Goal: Check status: Check status

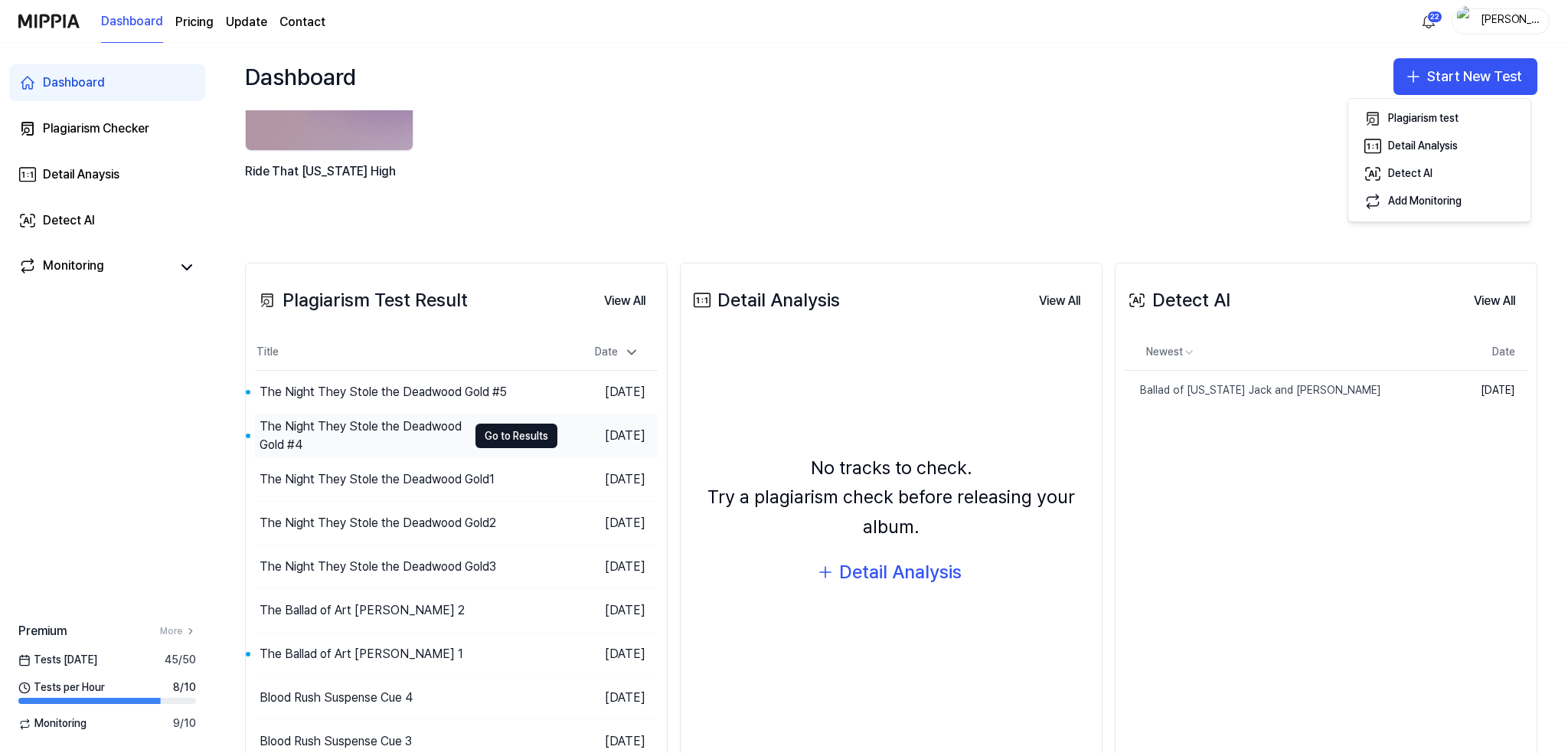
click at [349, 434] on div "The Night They Stole the Deadwood Gold #4" at bounding box center [364, 436] width 208 height 37
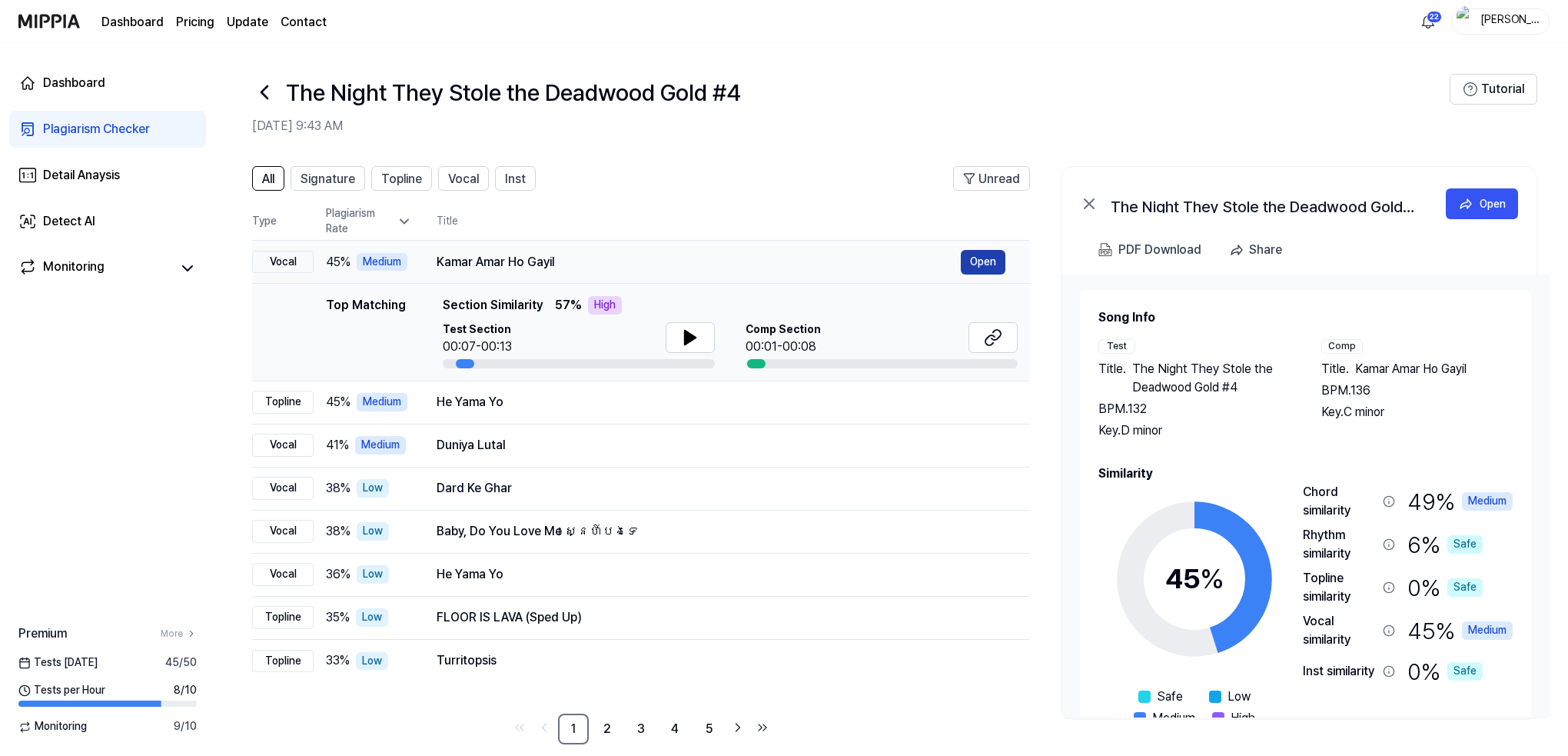
click at [982, 262] on button "Open" at bounding box center [983, 262] width 45 height 24
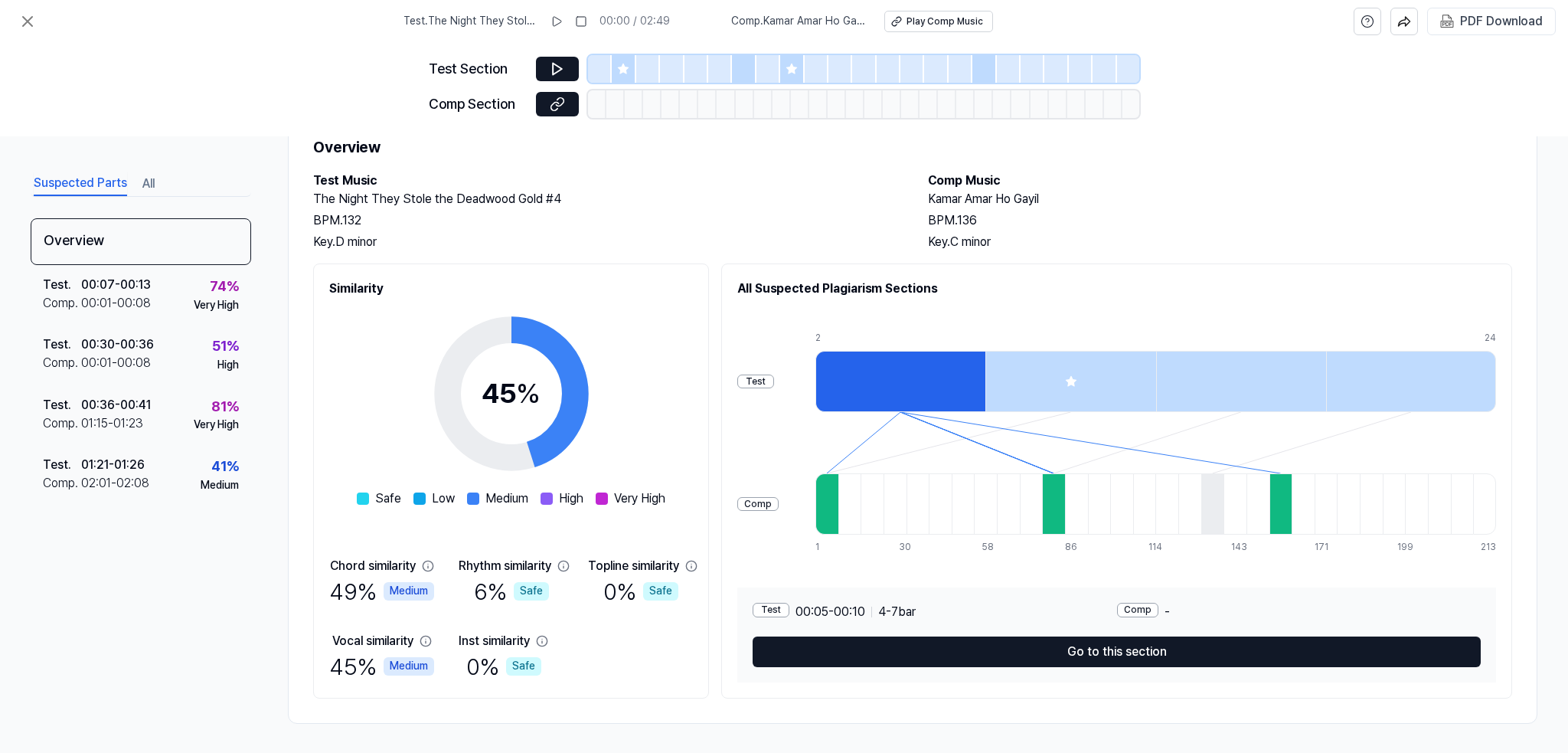
scroll to position [58, 0]
click at [24, 16] on icon at bounding box center [28, 22] width 19 height 19
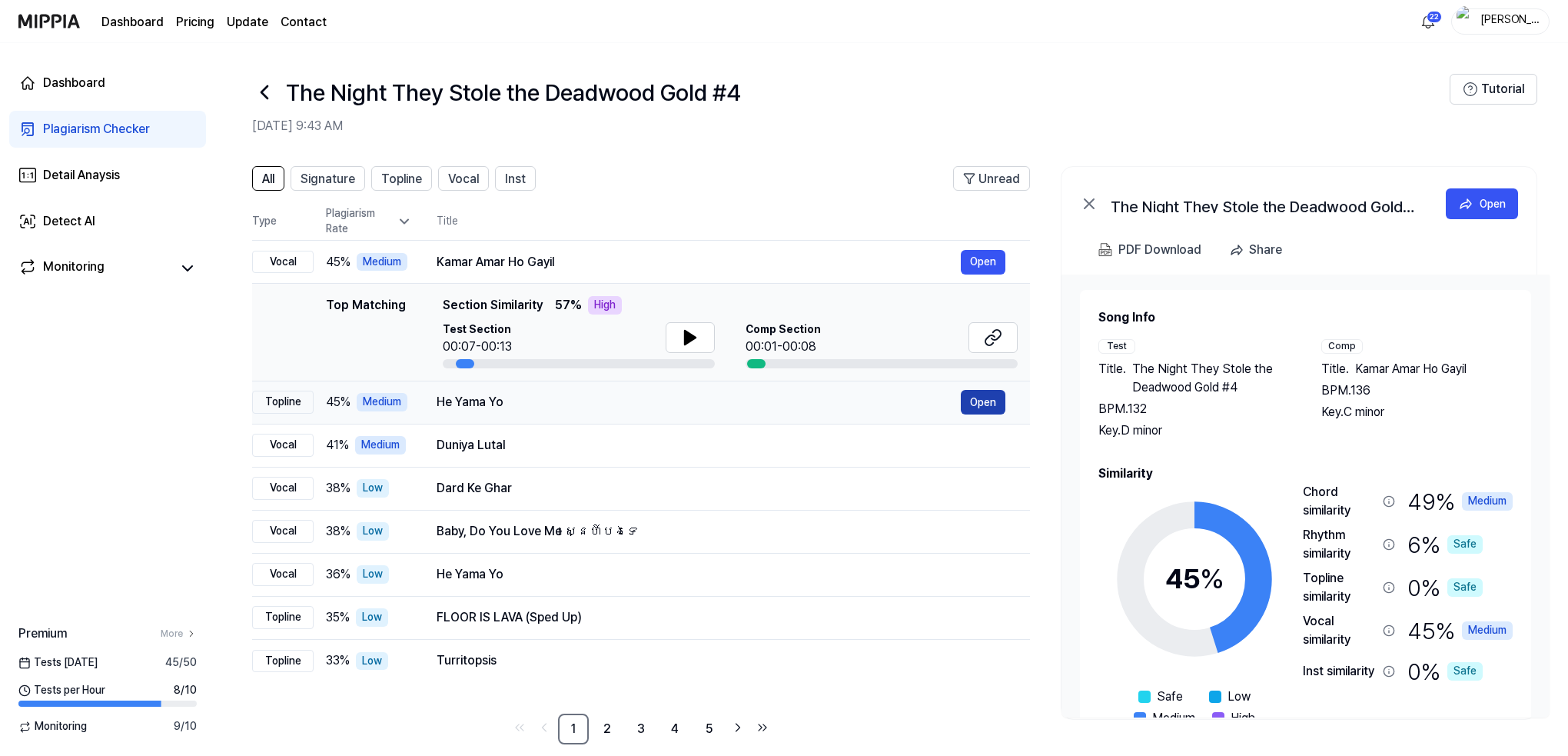
click at [984, 403] on button "Open" at bounding box center [983, 401] width 45 height 24
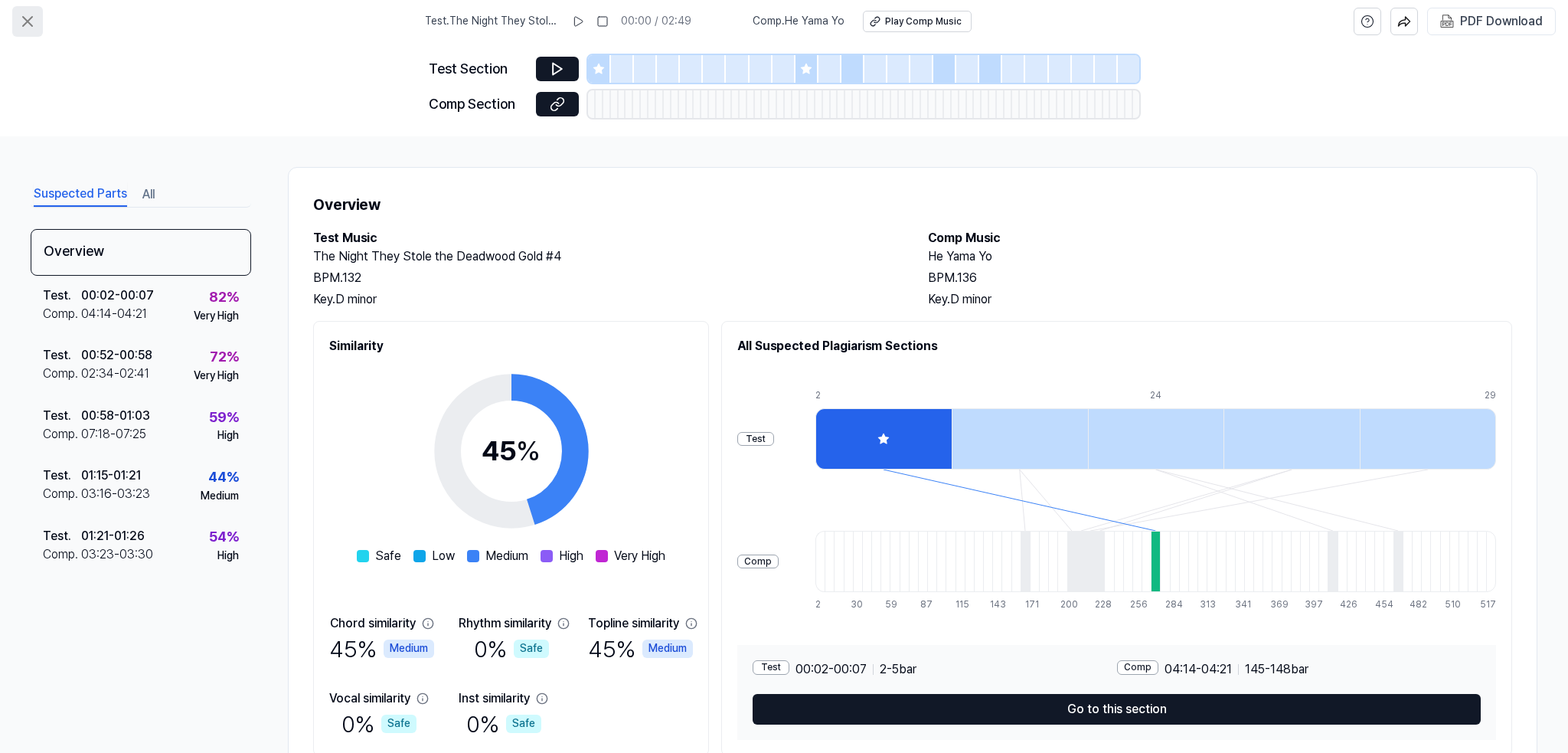
click at [29, 19] on icon at bounding box center [28, 22] width 9 height 9
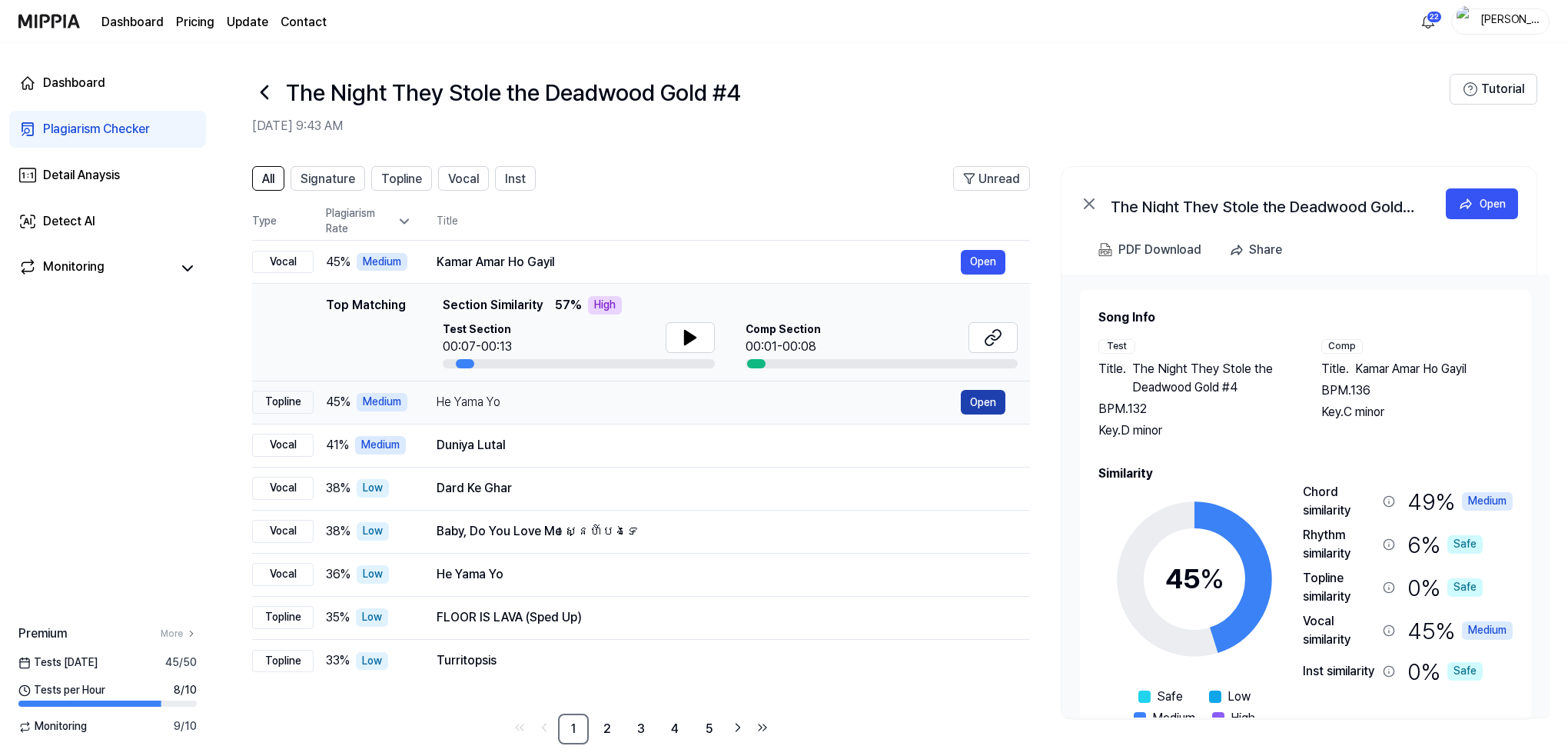
click at [985, 400] on button "Open" at bounding box center [983, 401] width 45 height 24
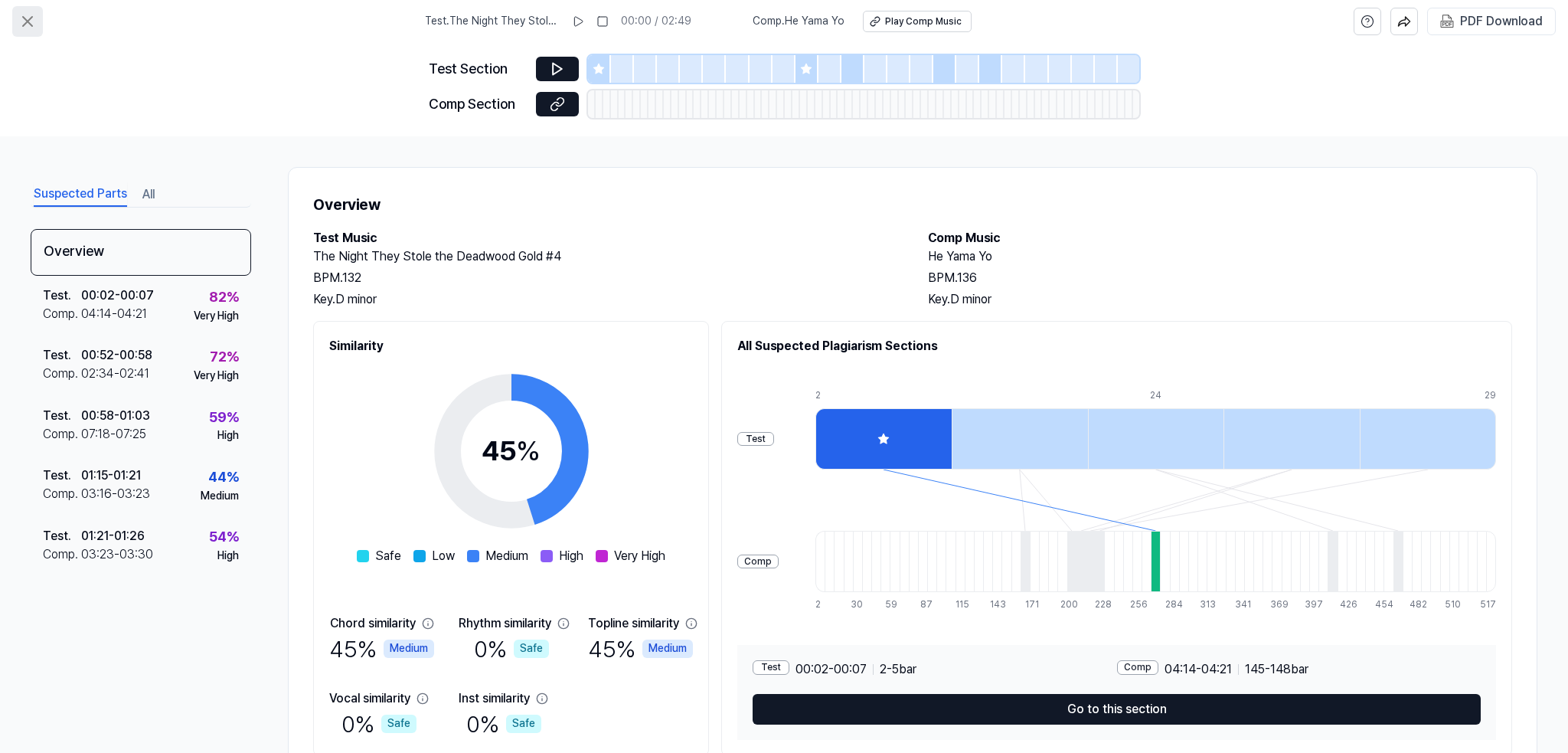
click at [28, 18] on icon at bounding box center [28, 22] width 19 height 19
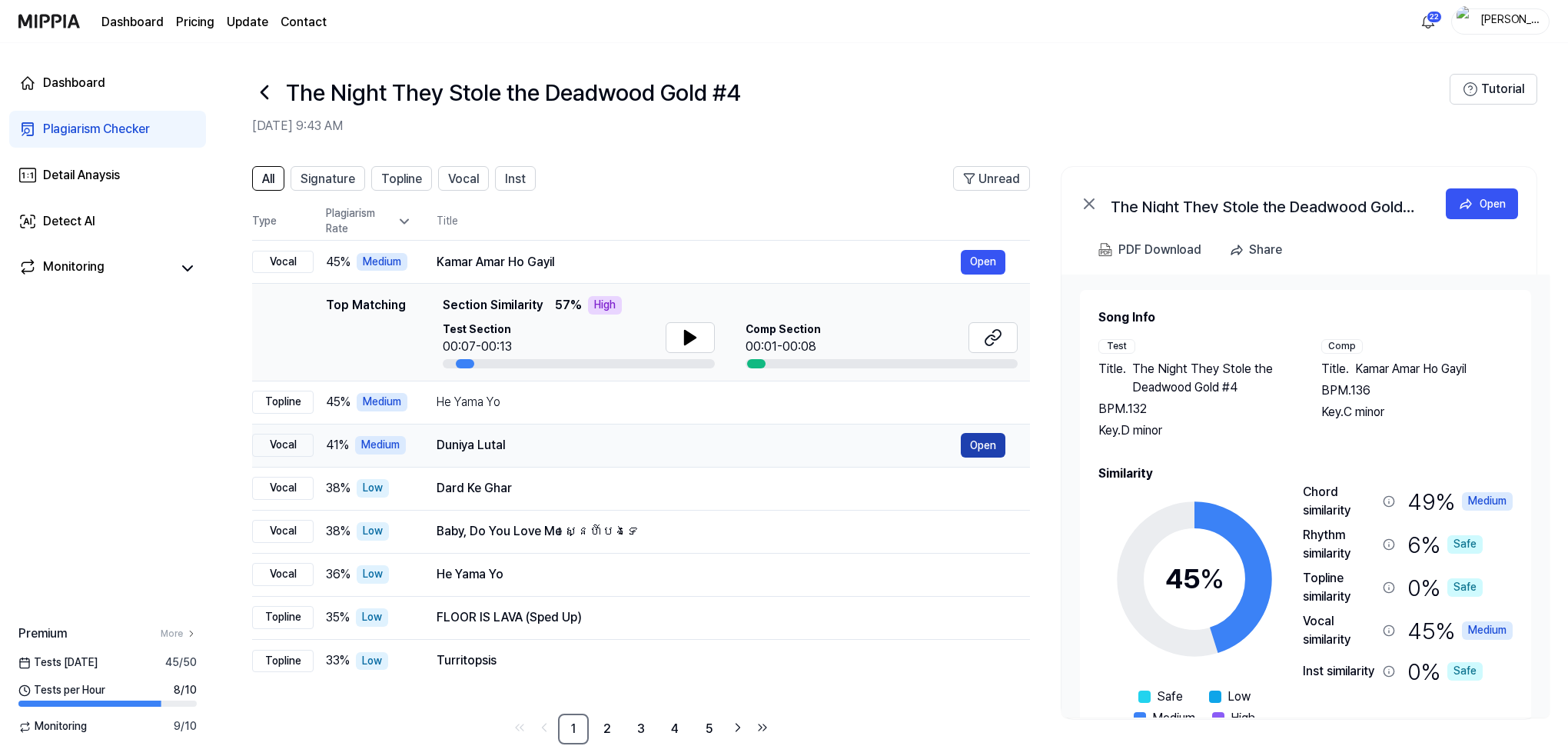
click at [993, 442] on button "Open" at bounding box center [983, 445] width 45 height 24
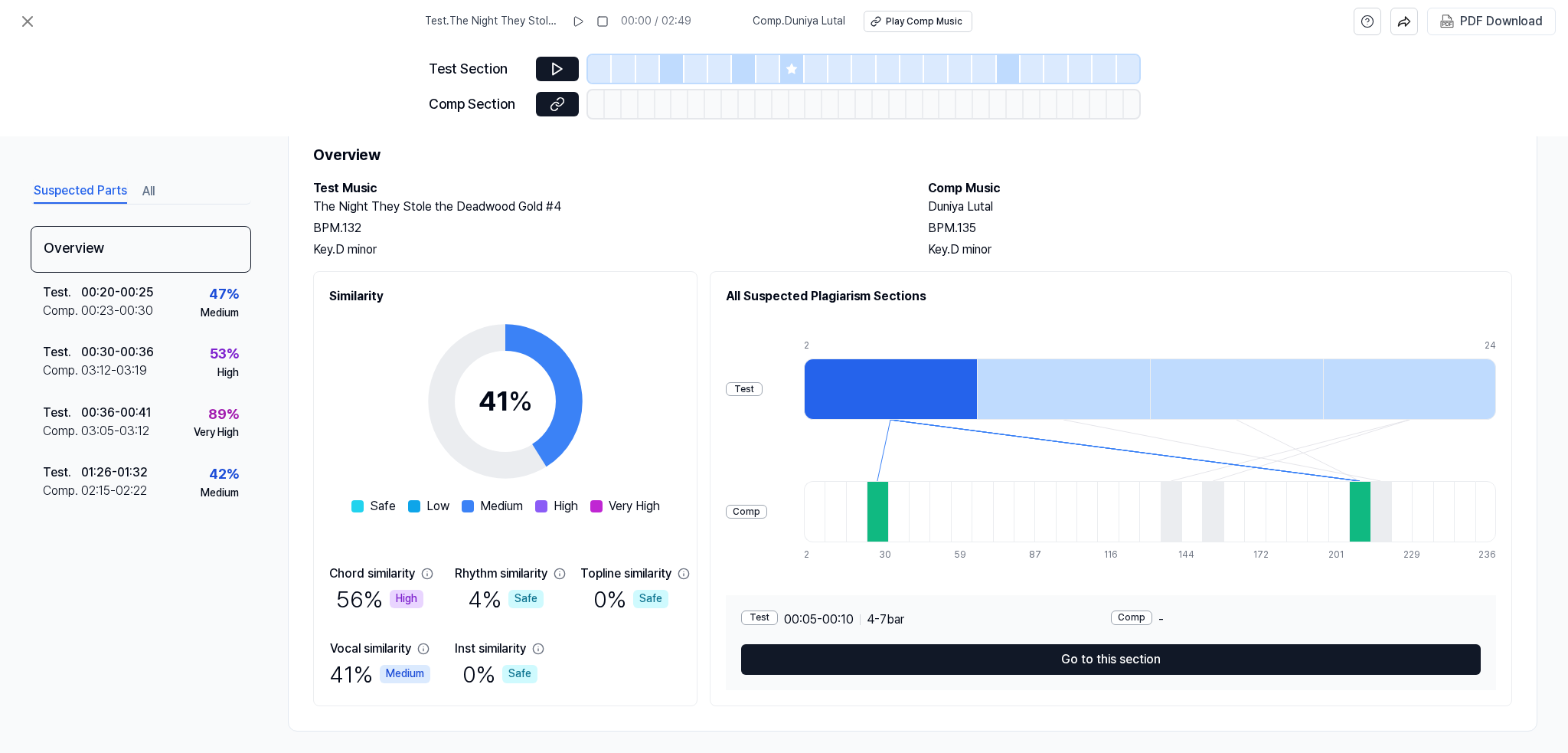
scroll to position [58, 0]
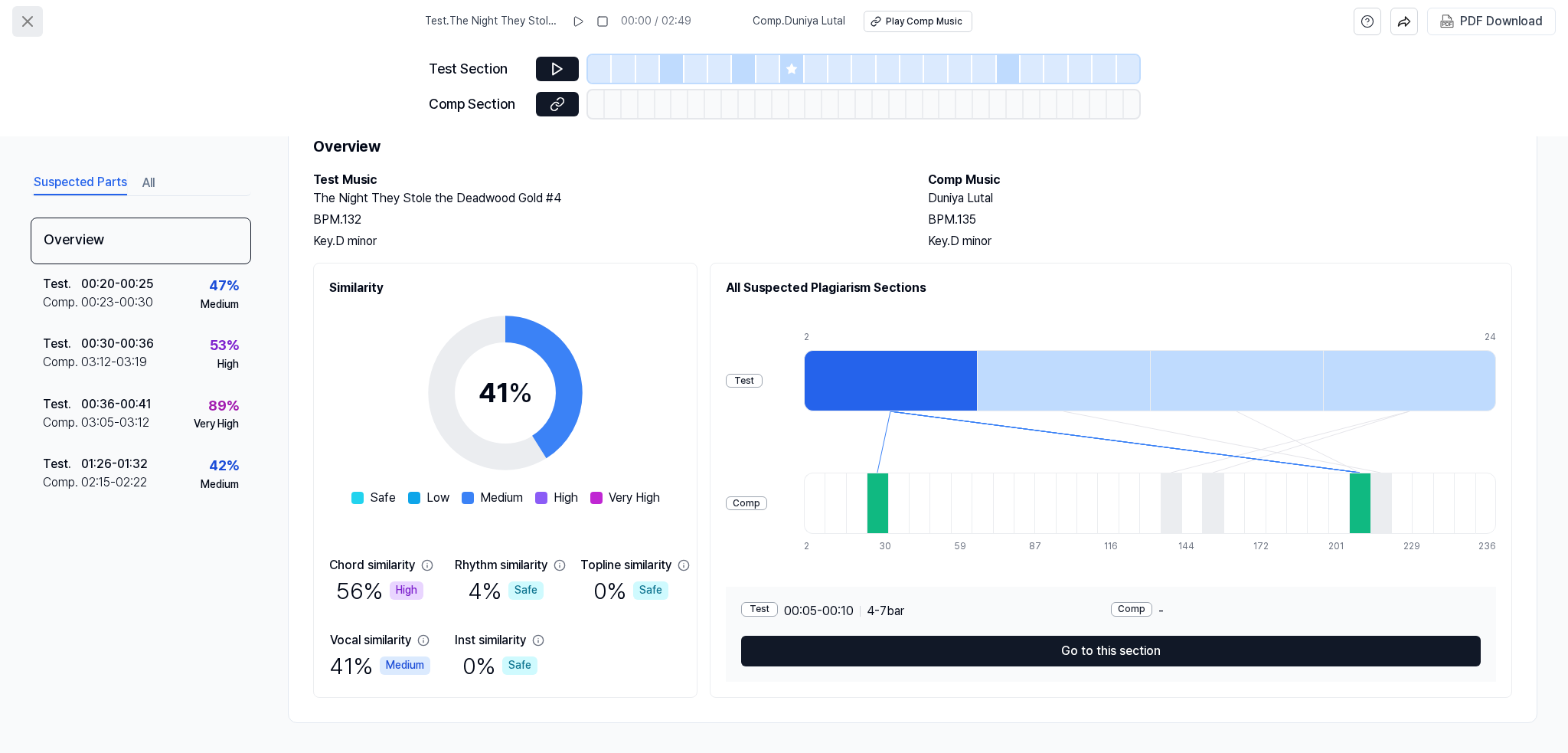
click at [29, 19] on icon at bounding box center [28, 22] width 19 height 19
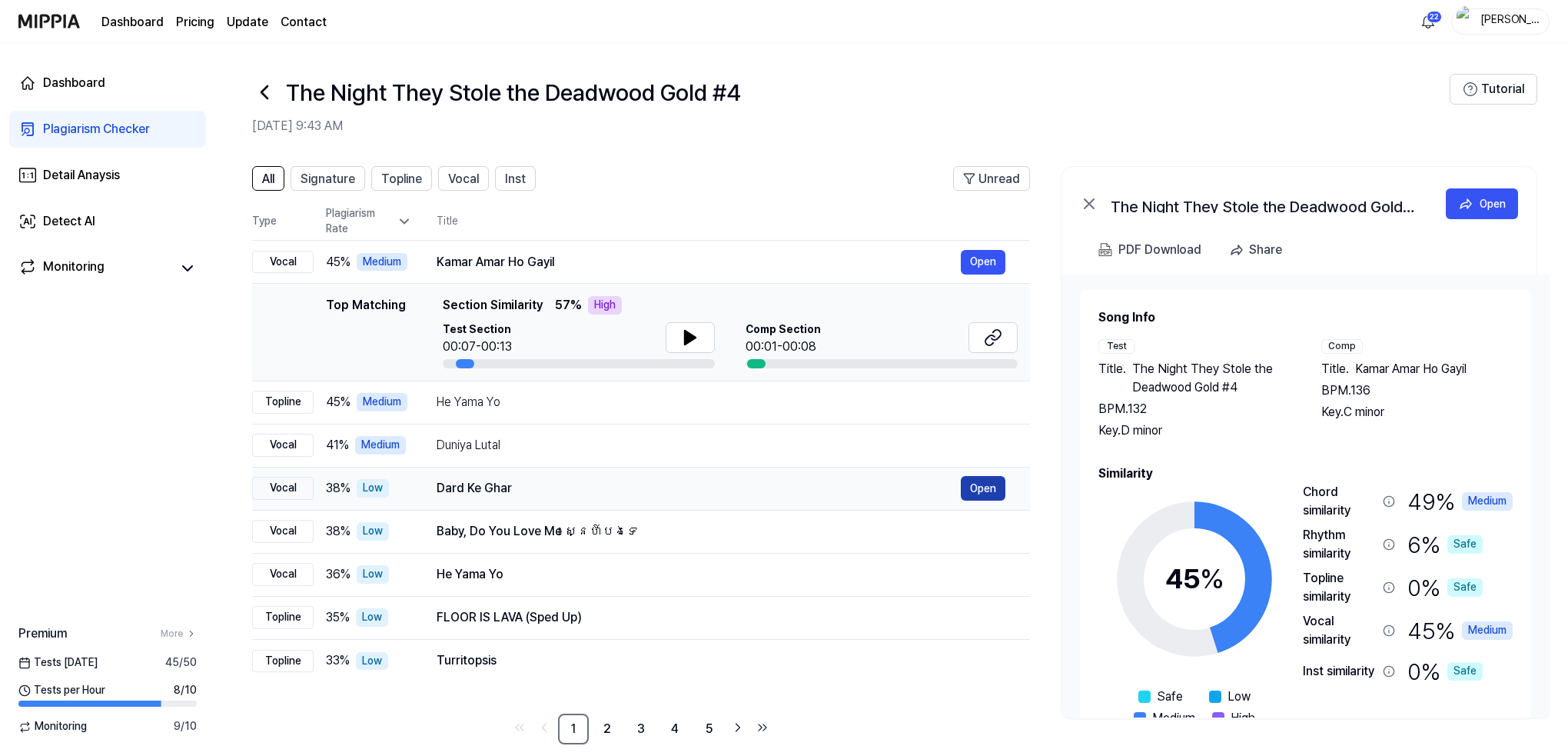
click at [981, 490] on button "Open" at bounding box center [983, 488] width 45 height 24
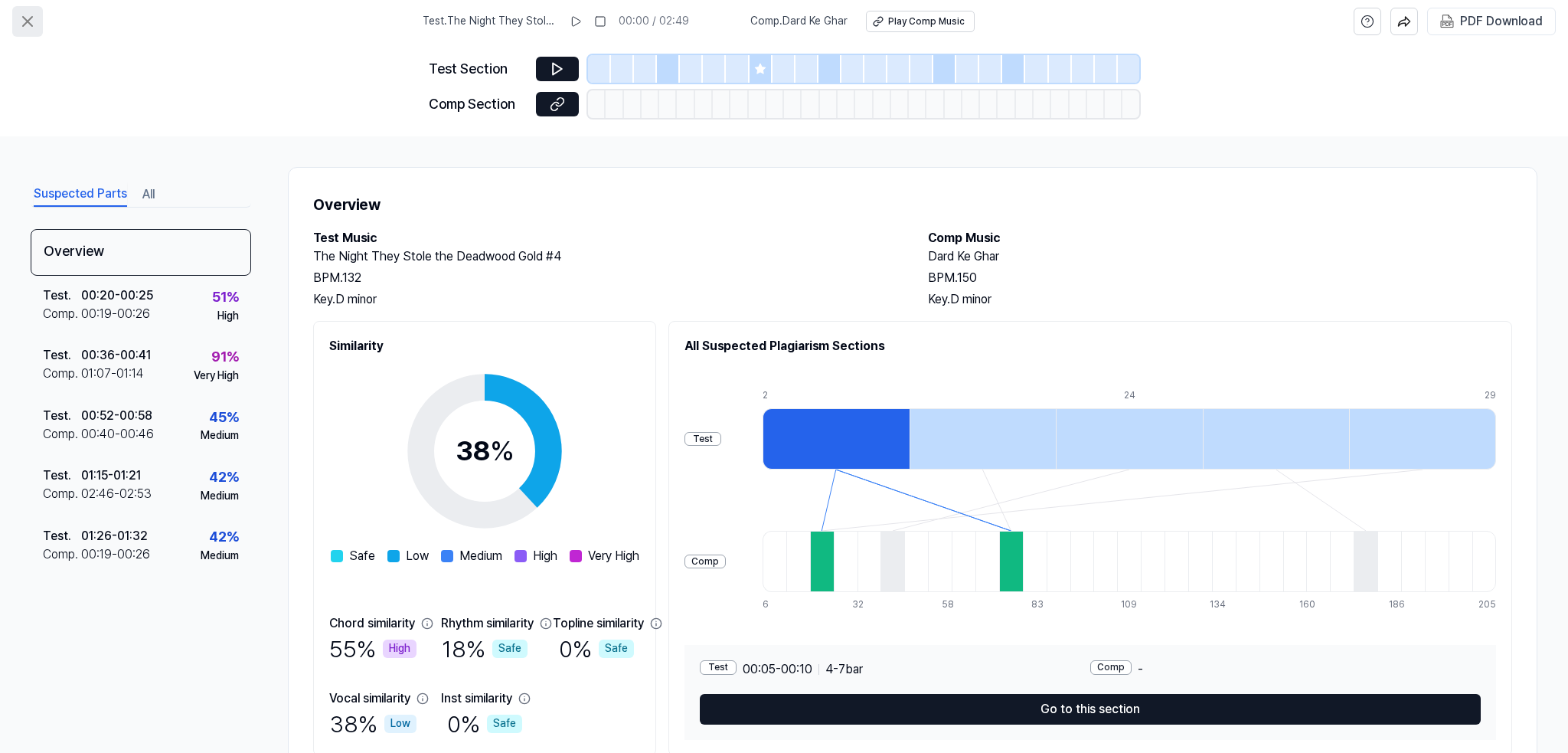
click at [34, 17] on icon at bounding box center [28, 22] width 19 height 19
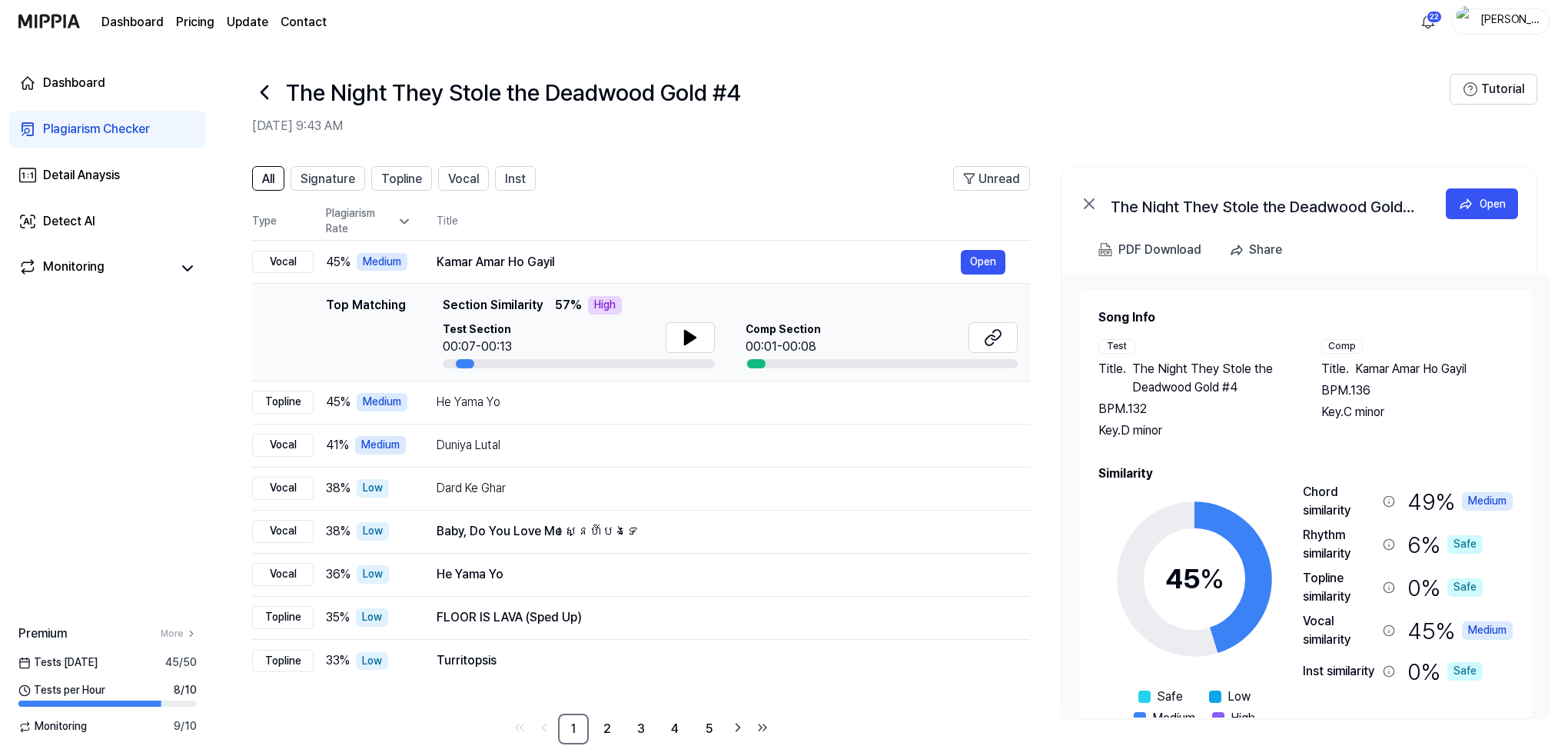
click at [260, 89] on icon at bounding box center [264, 92] width 24 height 24
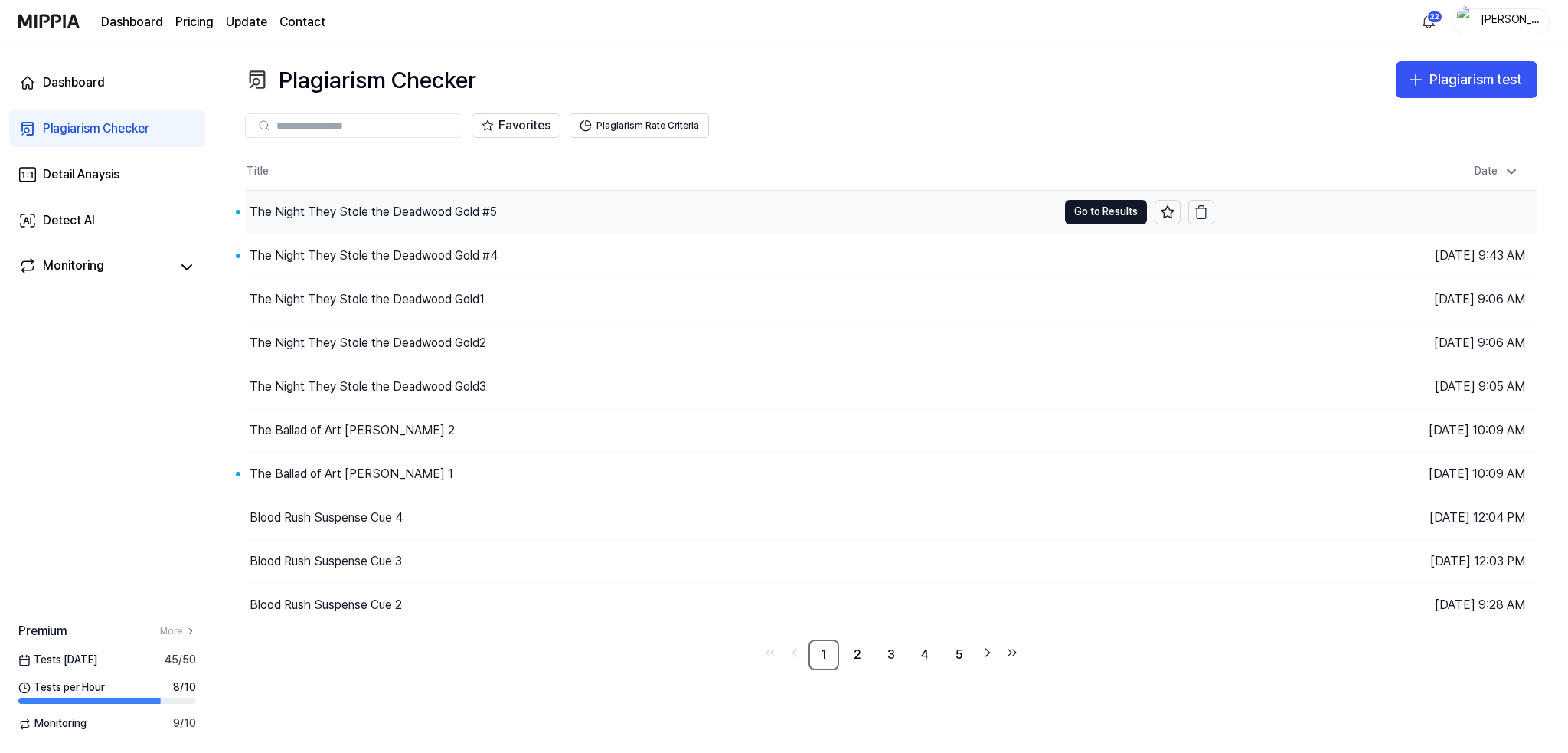
click at [291, 207] on div "The Night They Stole the Deadwood Gold #5" at bounding box center [374, 212] width 247 height 19
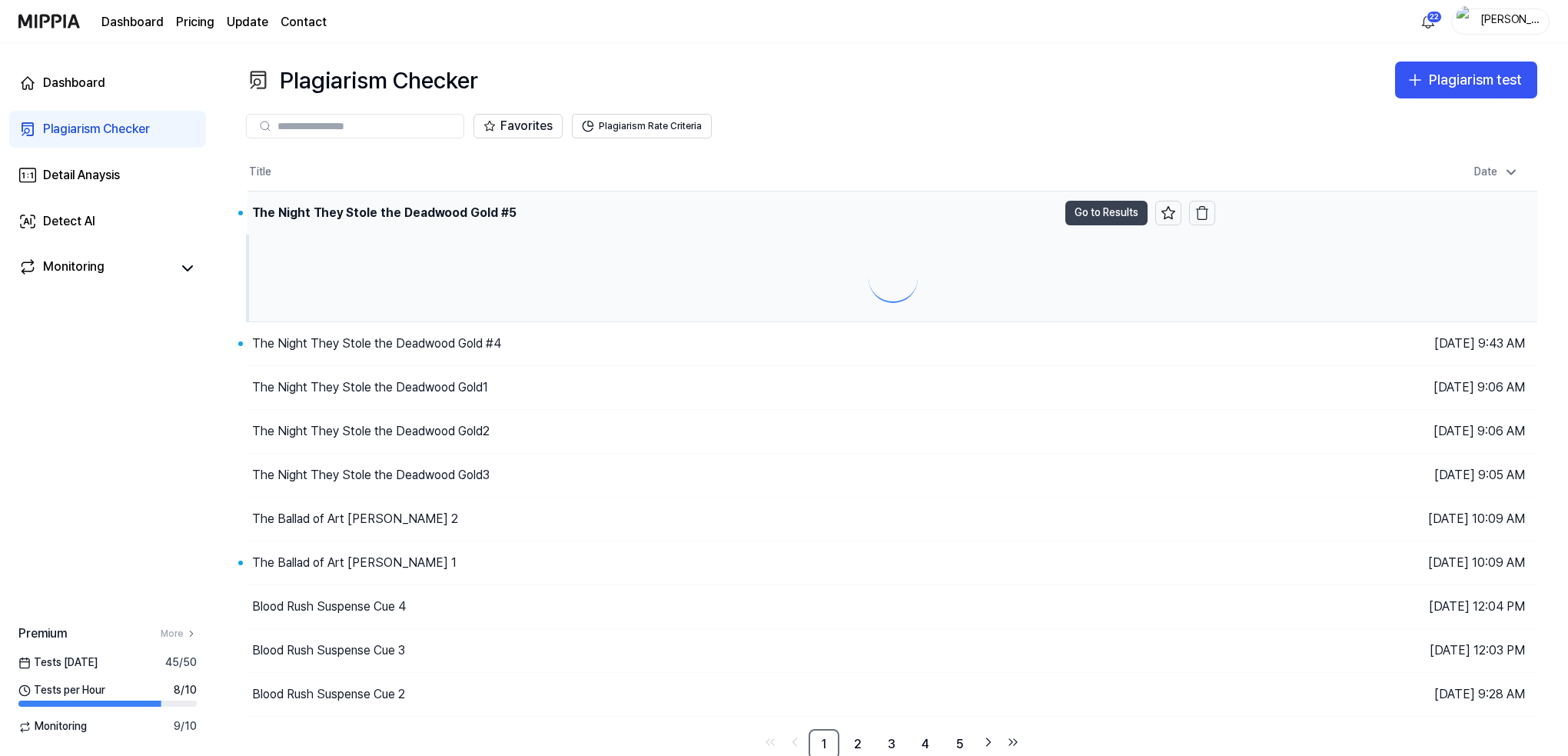
click at [1113, 205] on button "Go to Results" at bounding box center [1106, 212] width 82 height 24
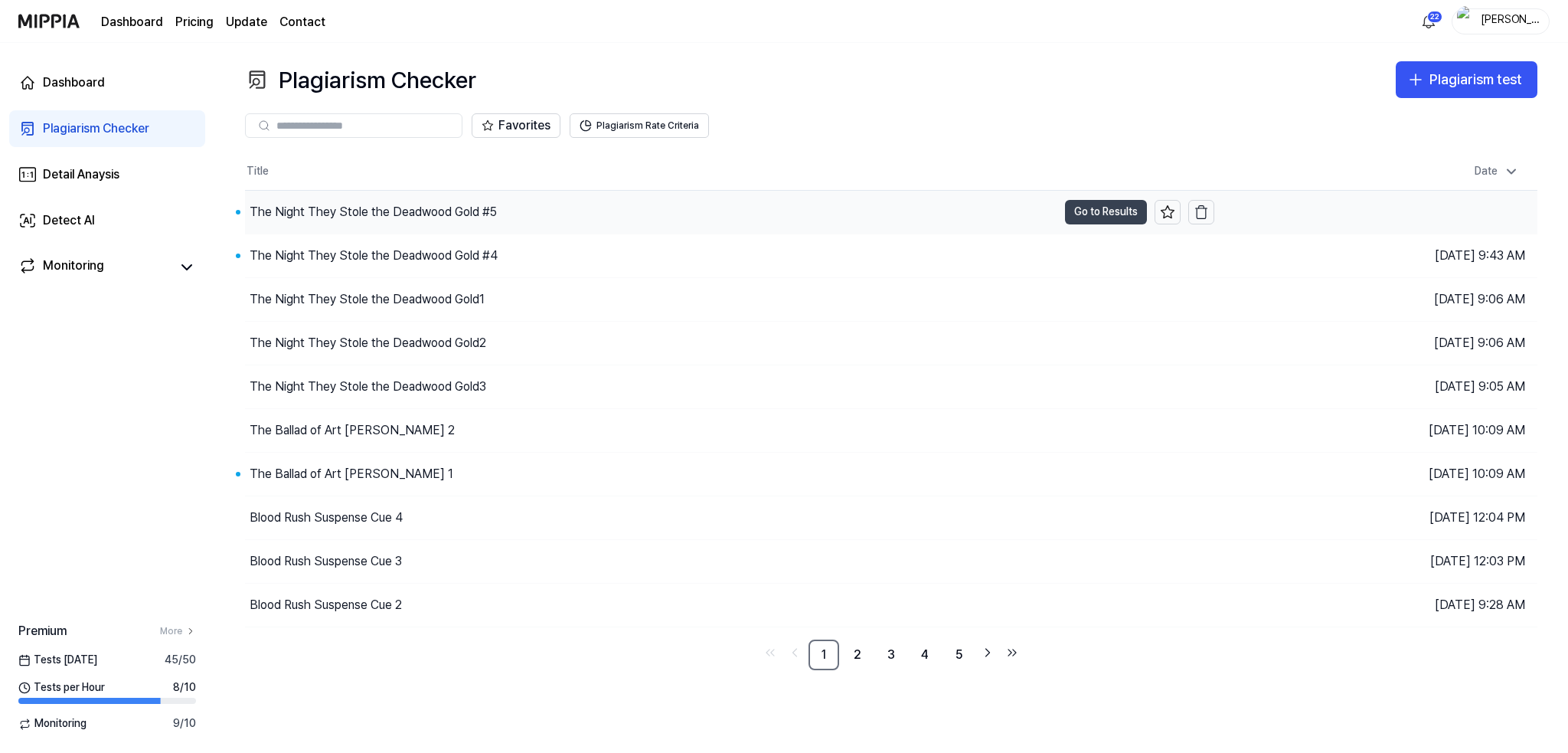
click at [1087, 205] on button "Go to Results" at bounding box center [1106, 212] width 82 height 24
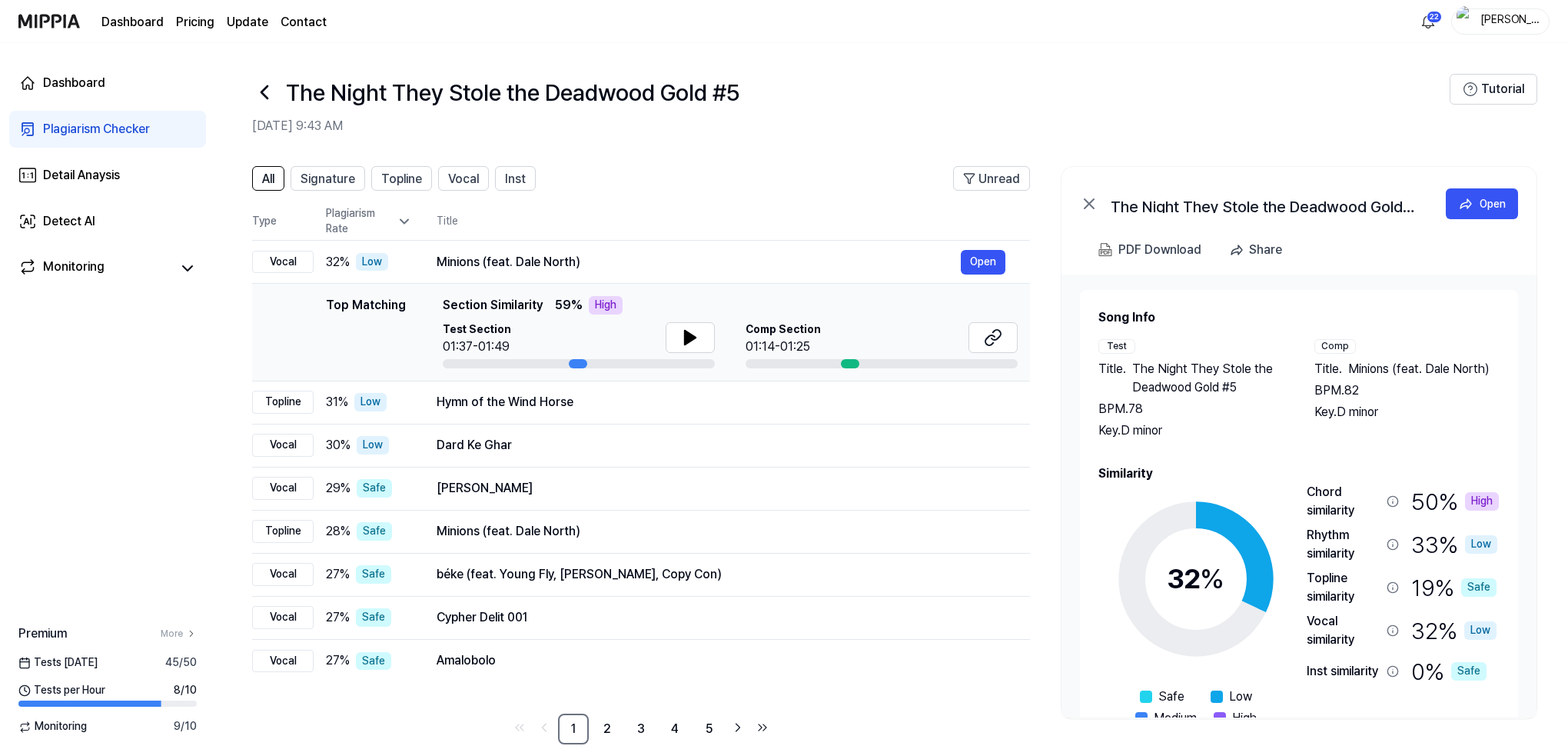
click at [270, 96] on icon at bounding box center [264, 92] width 24 height 24
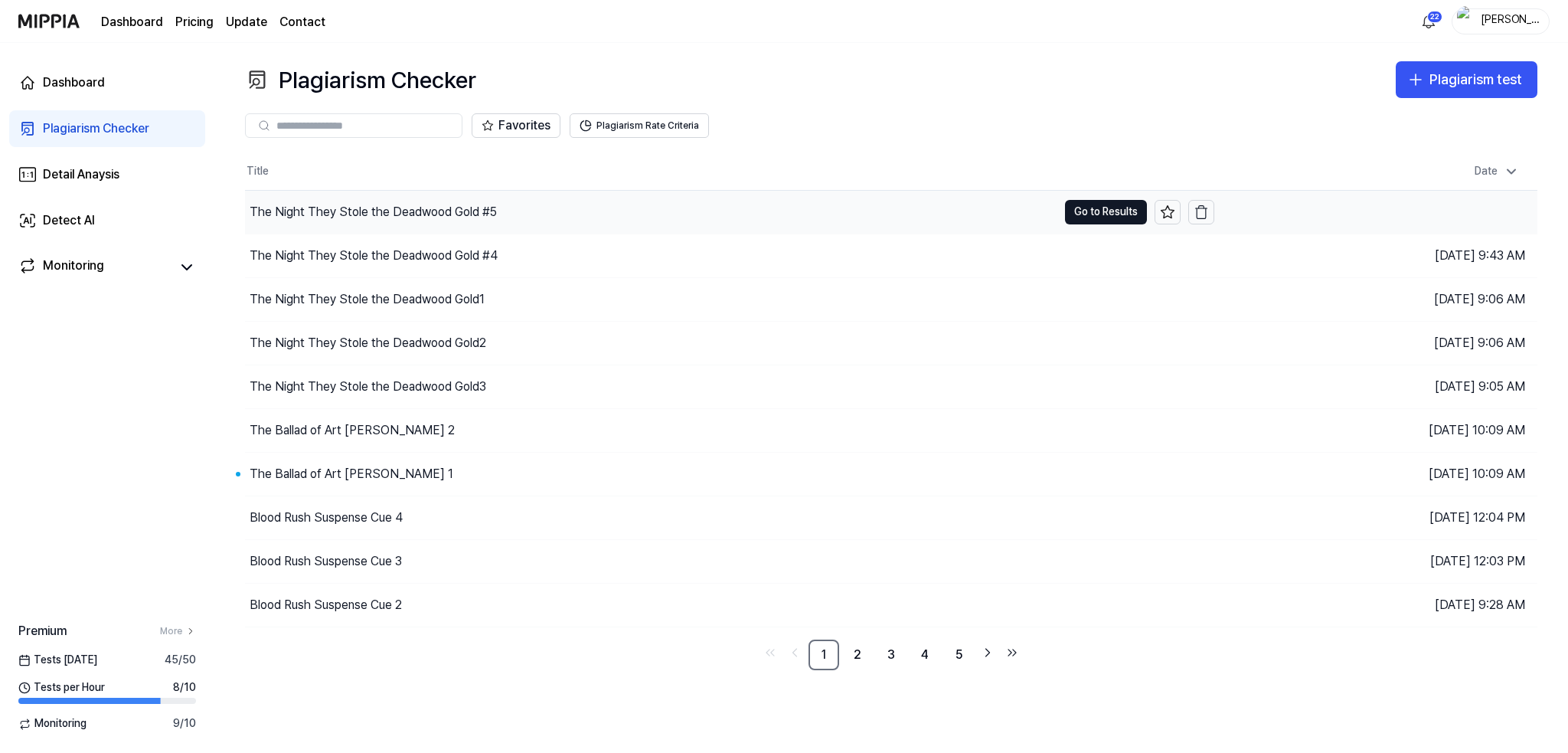
click at [343, 214] on div "The Night They Stole the Deadwood Gold #5" at bounding box center [374, 212] width 247 height 19
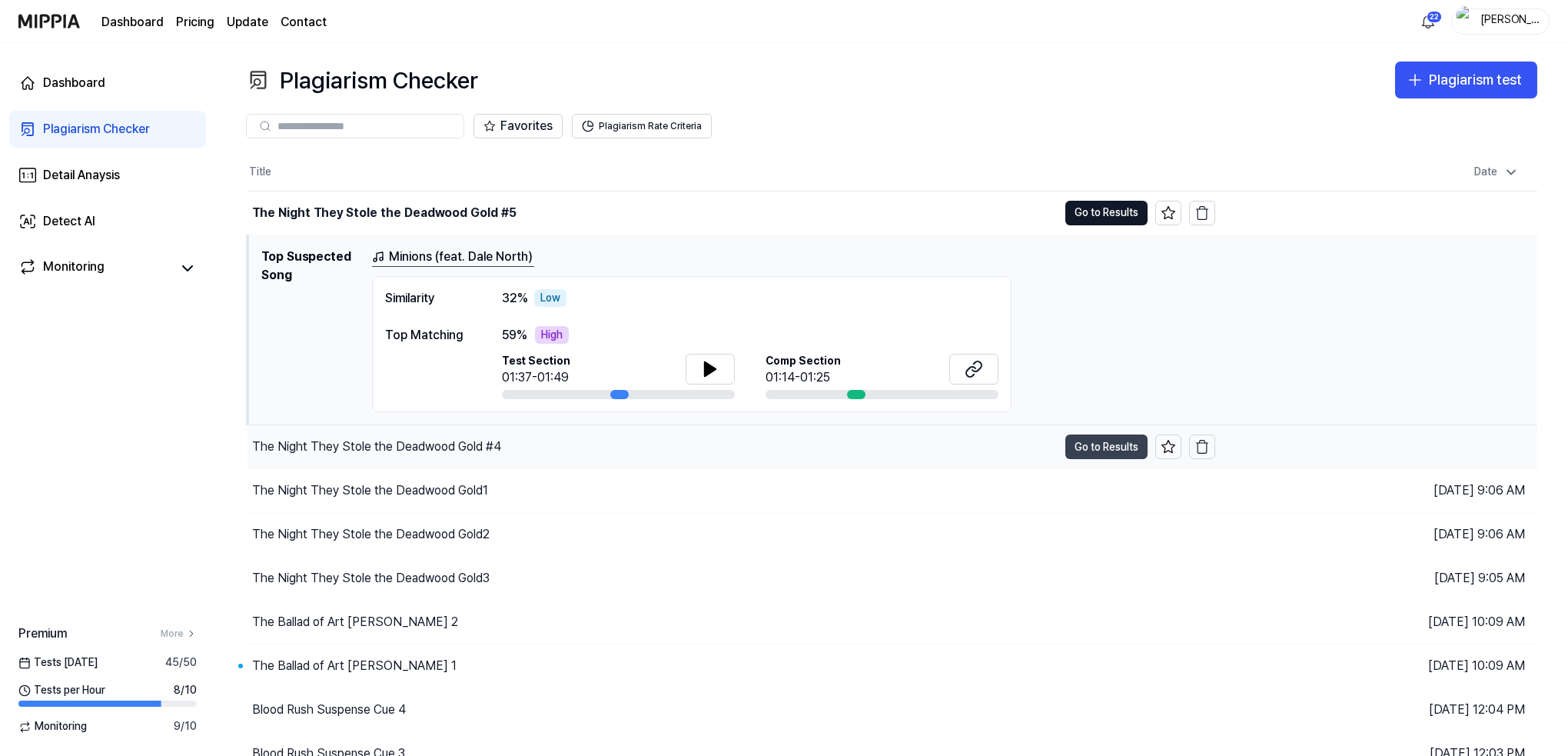
click at [1117, 446] on button "Go to Results" at bounding box center [1106, 446] width 82 height 24
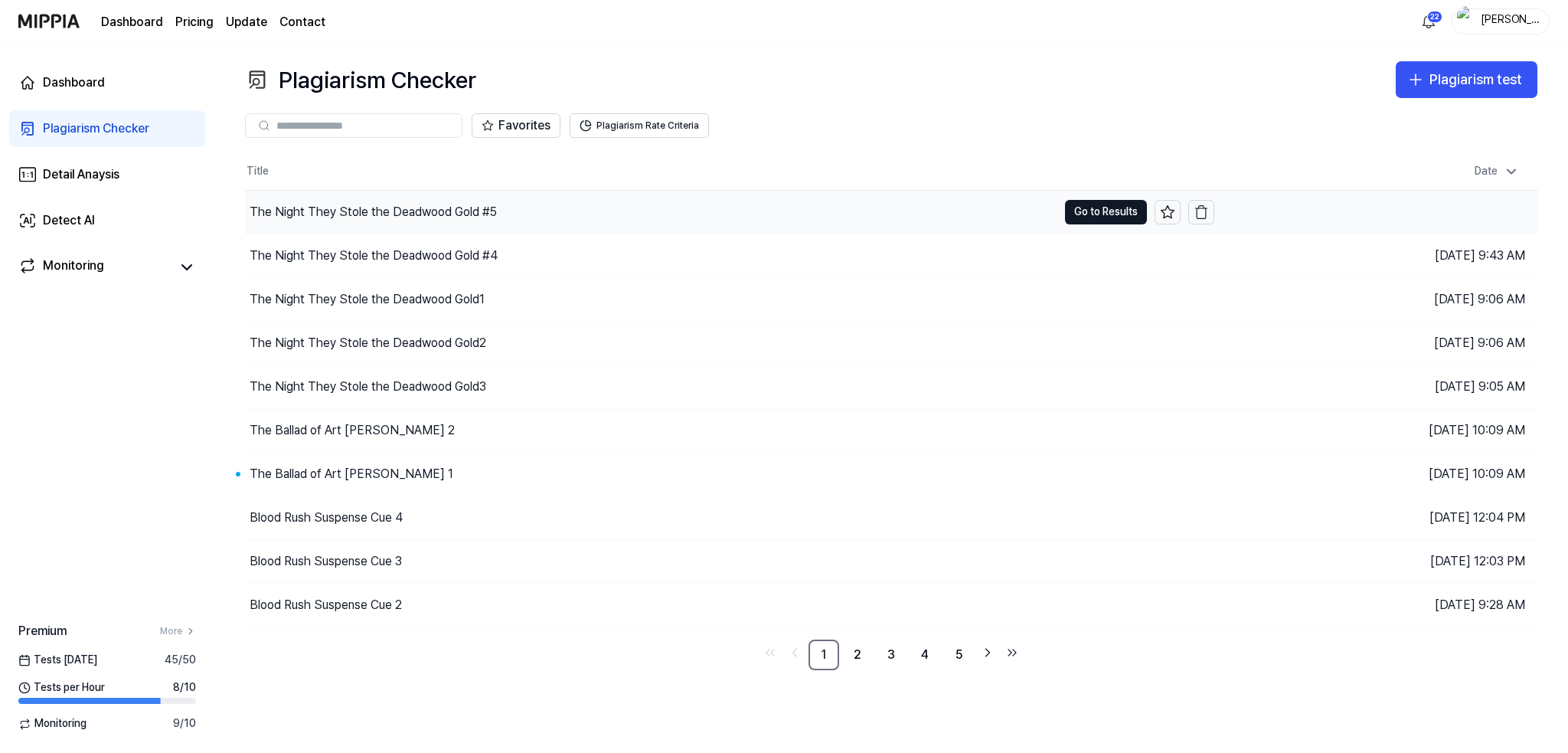
click at [396, 214] on div "The Night They Stole the Deadwood Gold #5" at bounding box center [374, 212] width 247 height 19
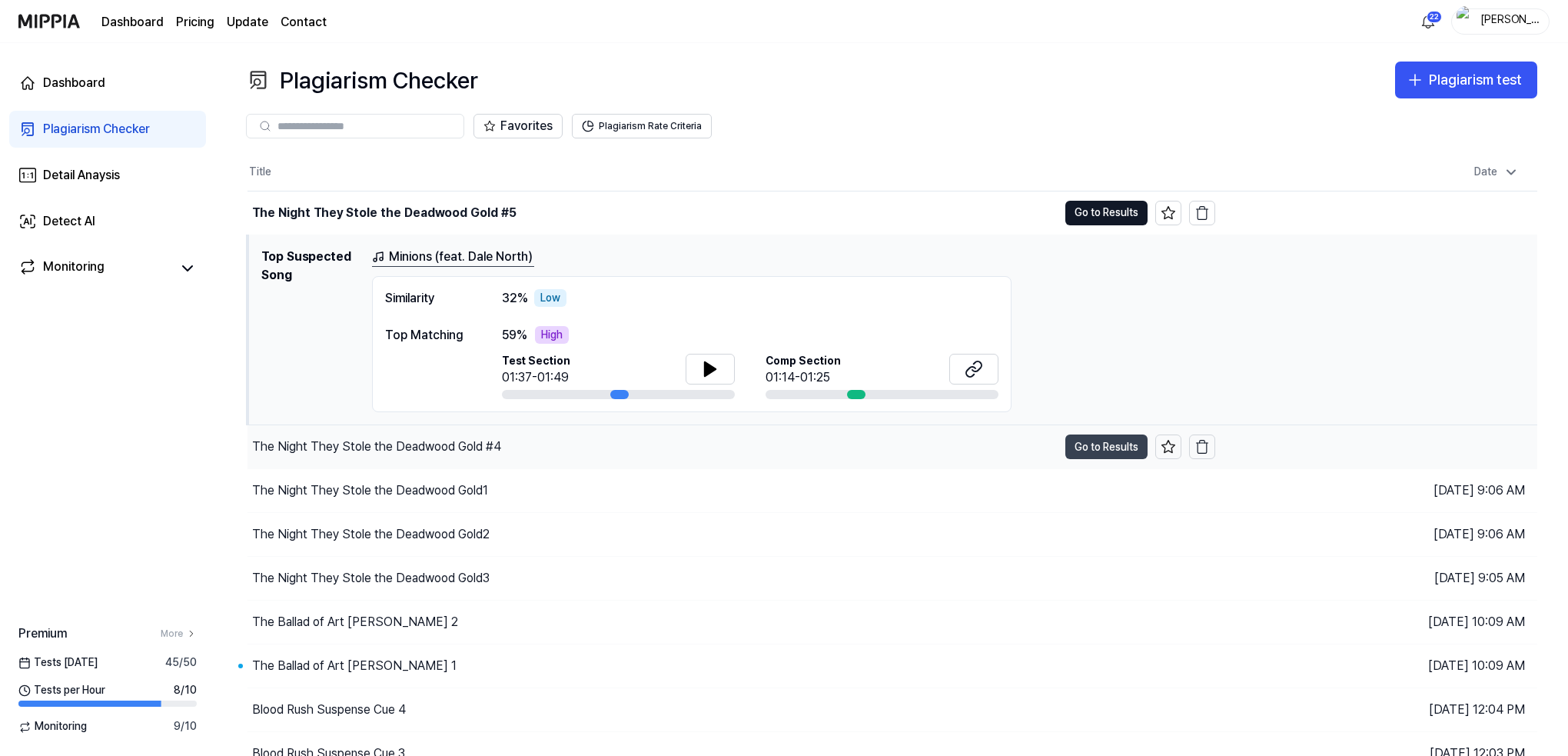
click at [1111, 442] on button "Go to Results" at bounding box center [1106, 446] width 82 height 24
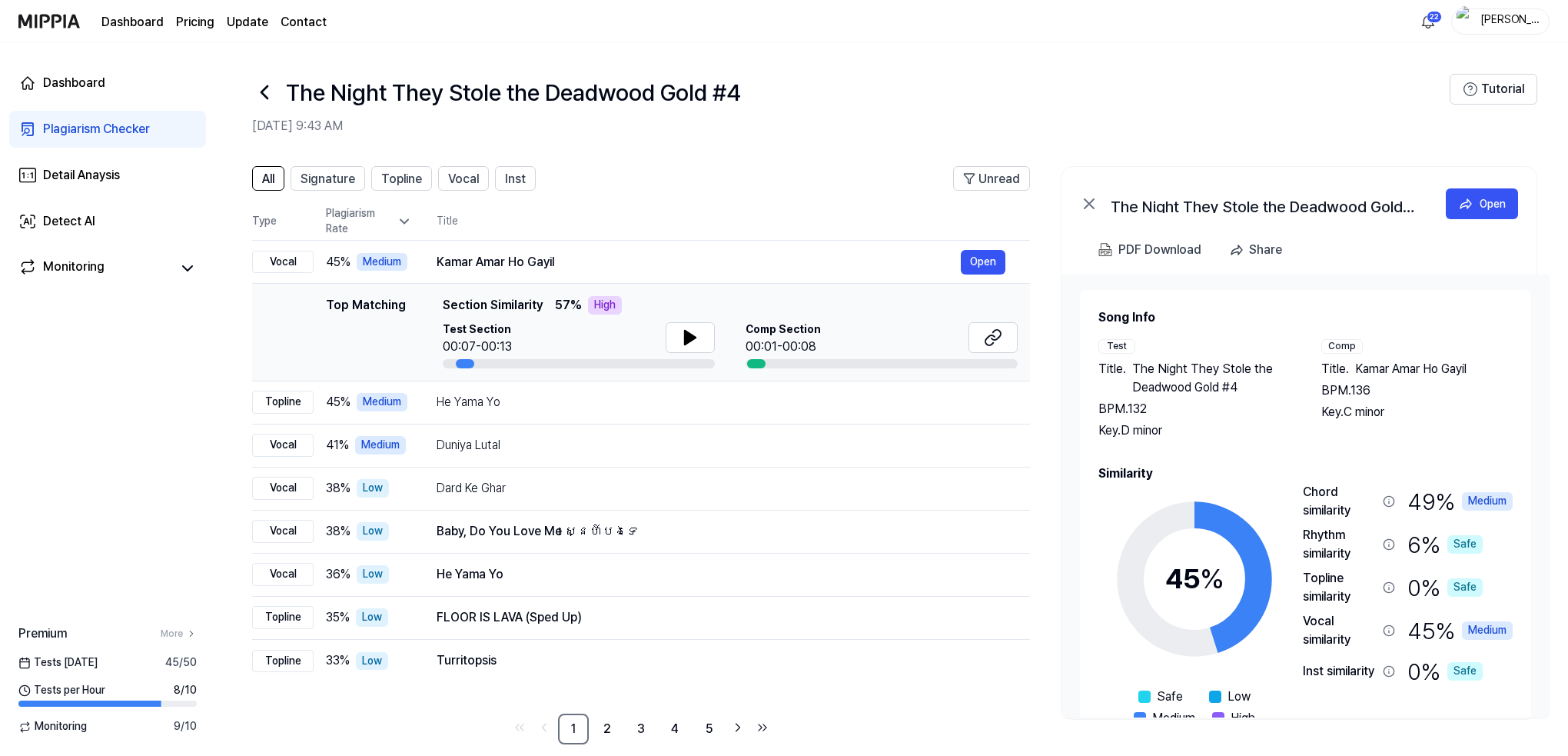
click at [267, 93] on icon at bounding box center [264, 92] width 24 height 24
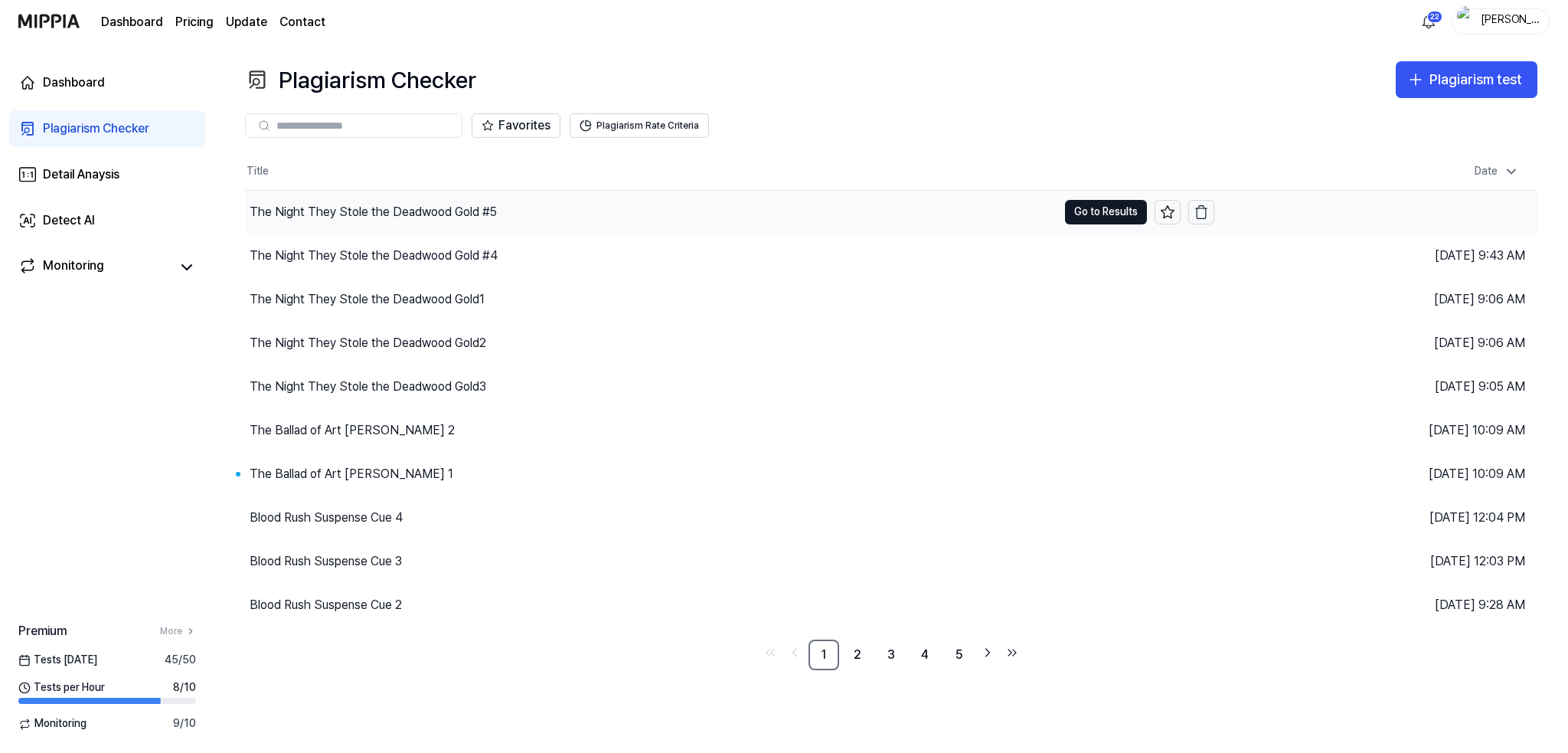
click at [399, 215] on div "The Night They Stole the Deadwood Gold #5" at bounding box center [374, 212] width 247 height 19
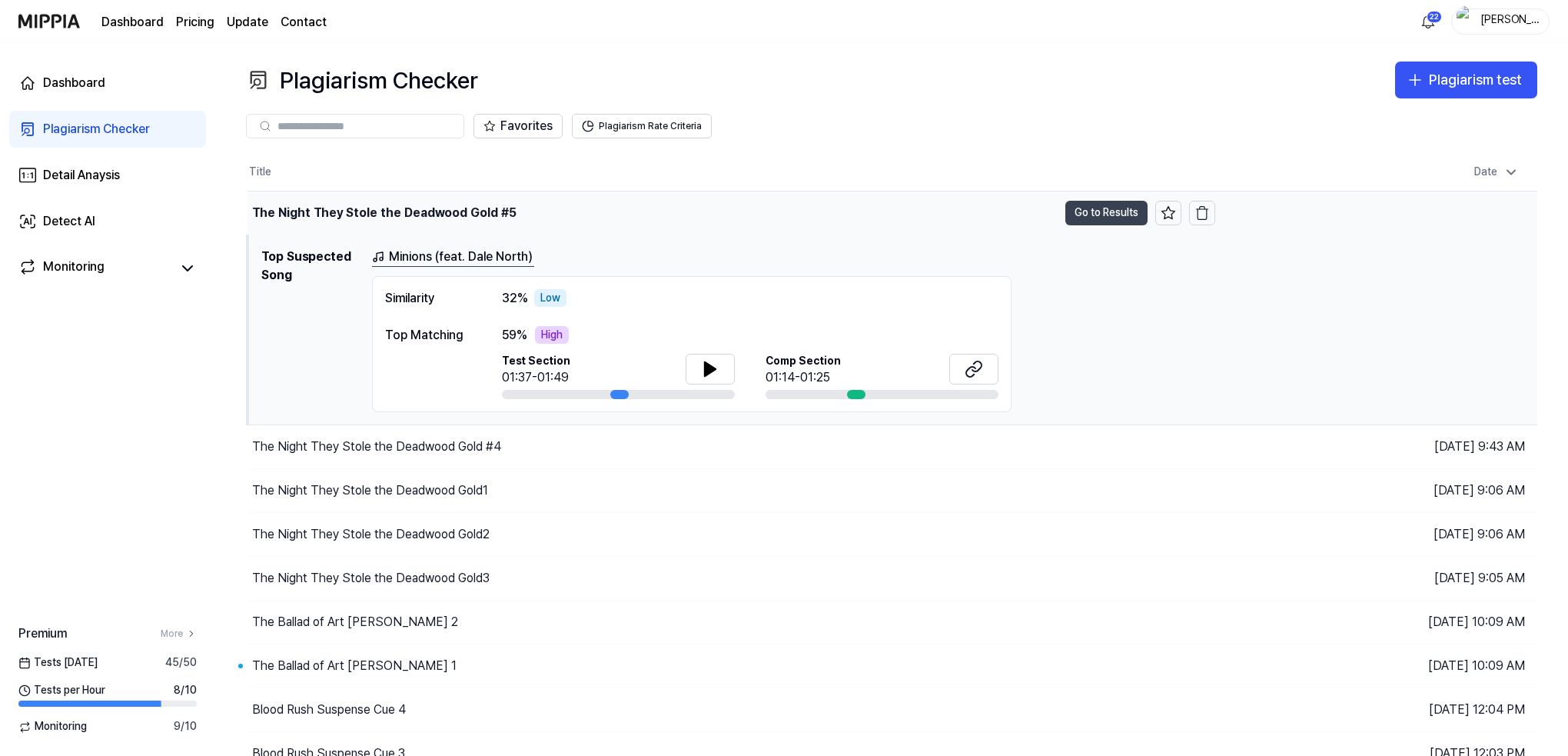
click at [1107, 205] on button "Go to Results" at bounding box center [1106, 212] width 82 height 24
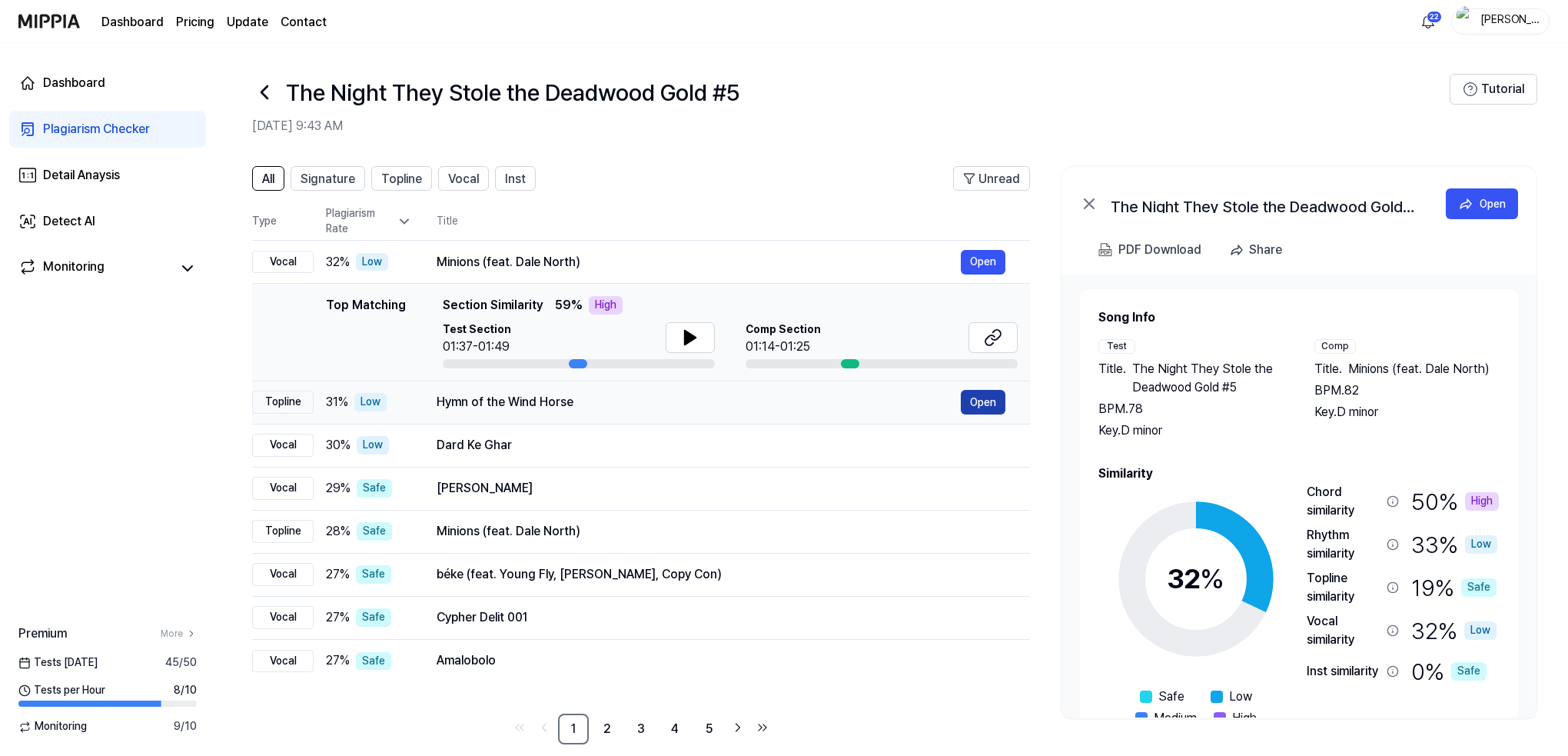
click at [981, 401] on button "Open" at bounding box center [983, 401] width 45 height 24
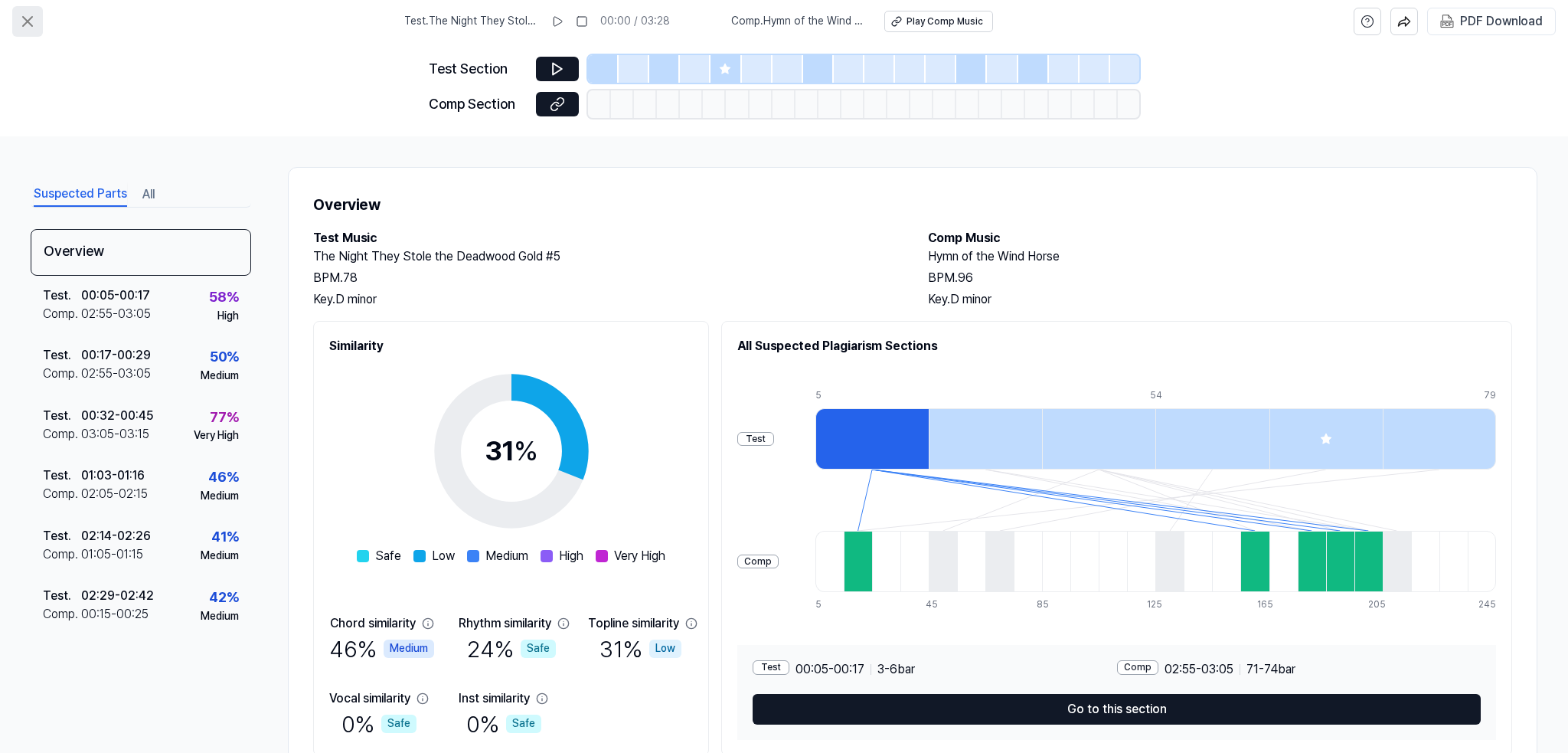
click at [28, 21] on icon at bounding box center [28, 22] width 9 height 9
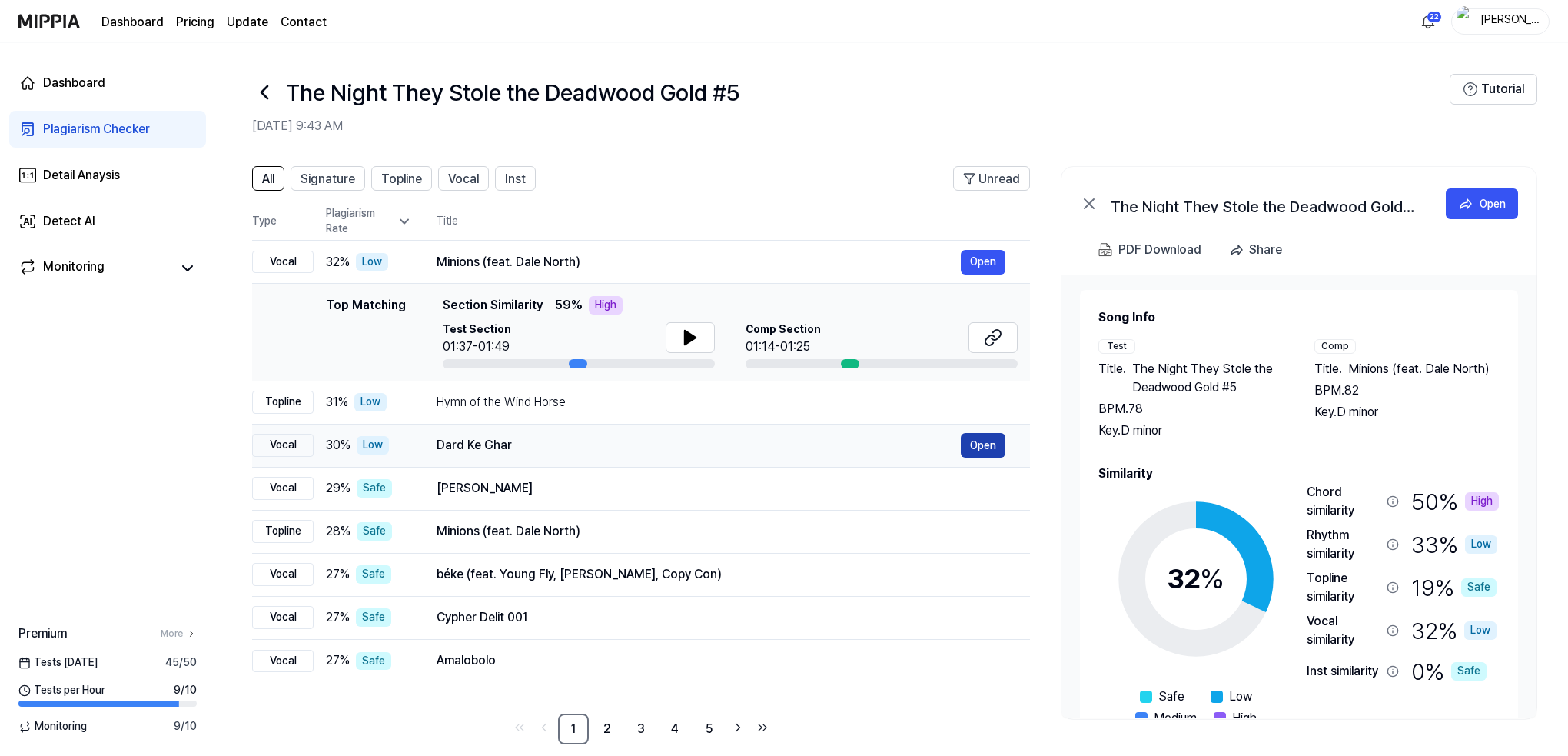
click at [982, 442] on button "Open" at bounding box center [983, 445] width 45 height 24
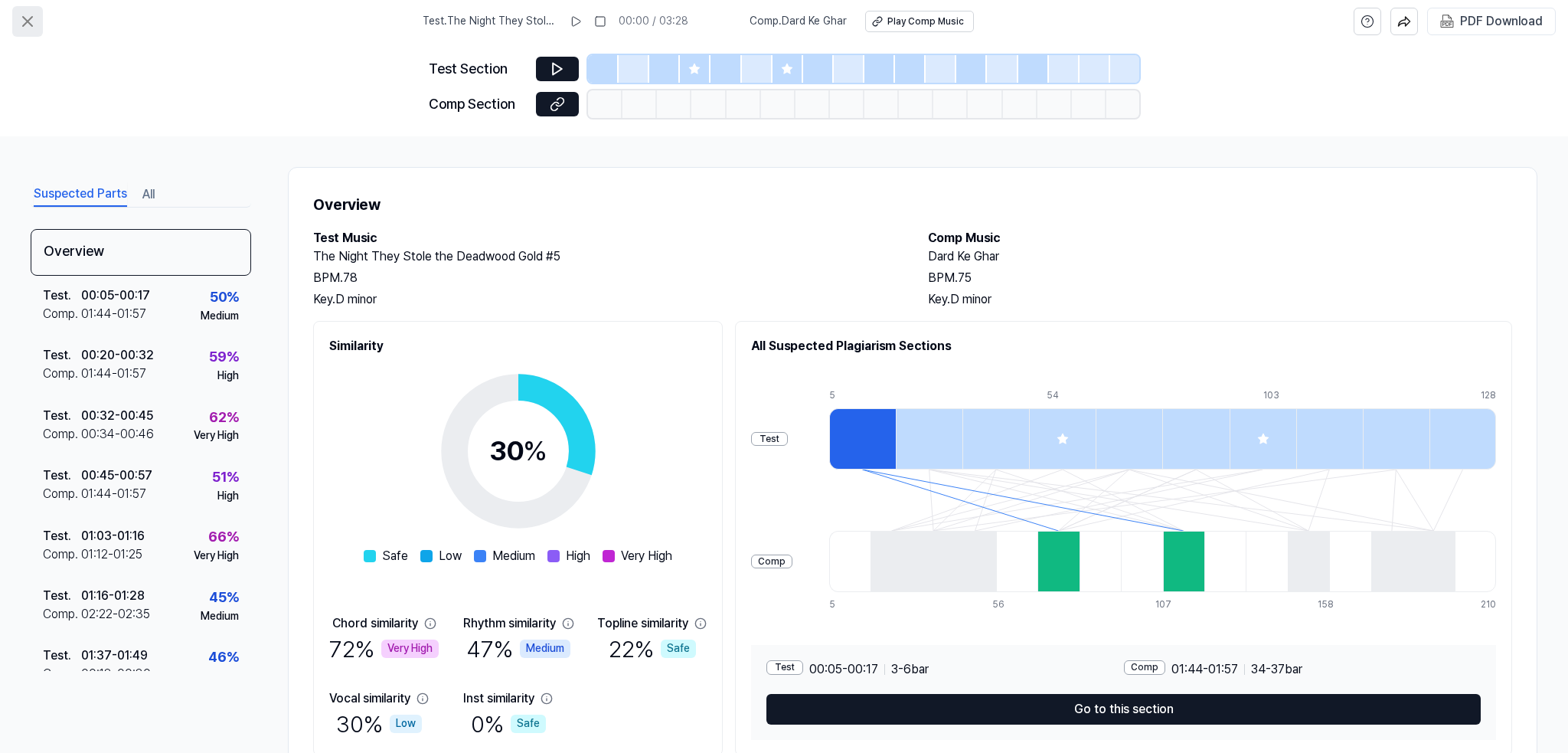
click at [29, 22] on icon at bounding box center [28, 22] width 19 height 19
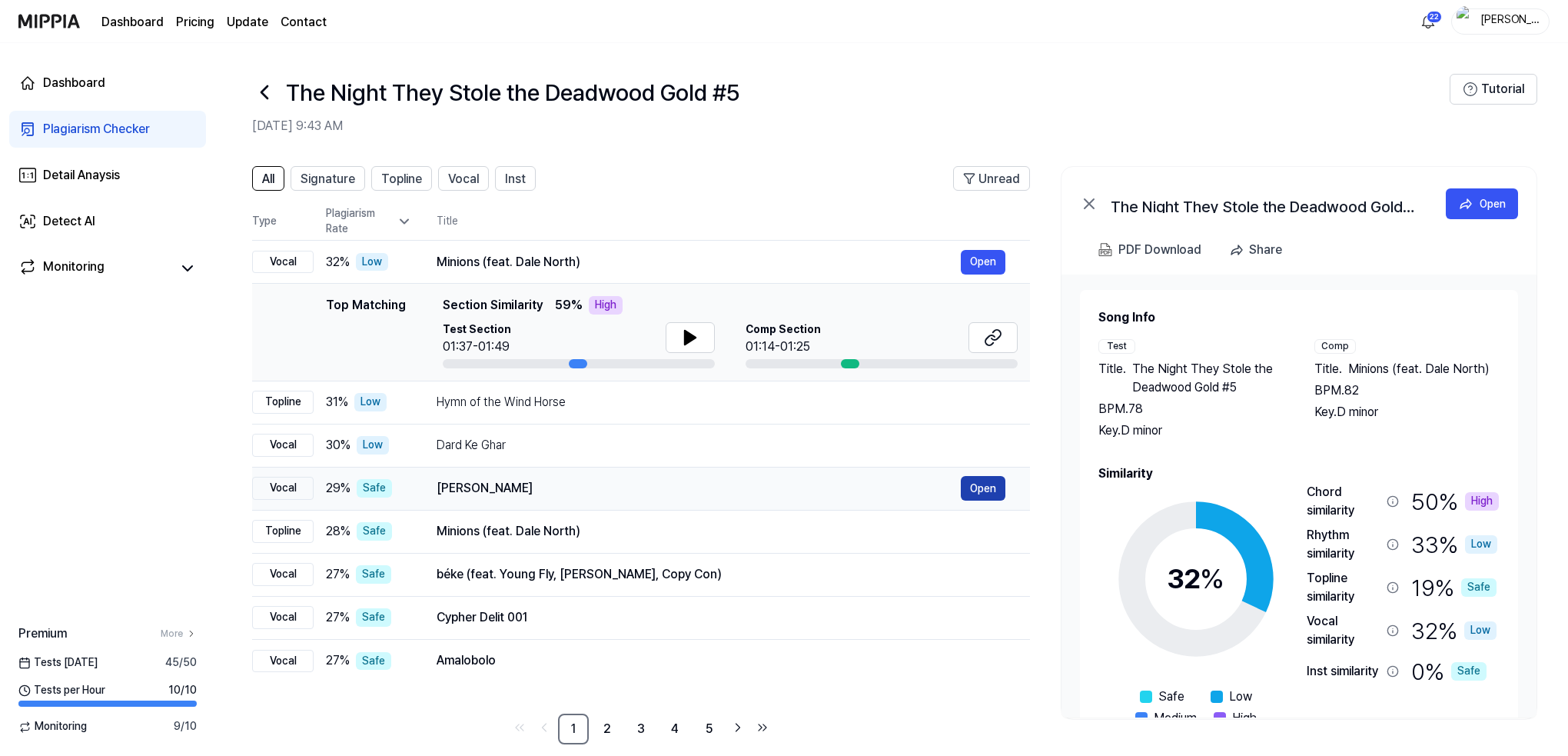
click at [981, 485] on button "Open" at bounding box center [983, 488] width 45 height 24
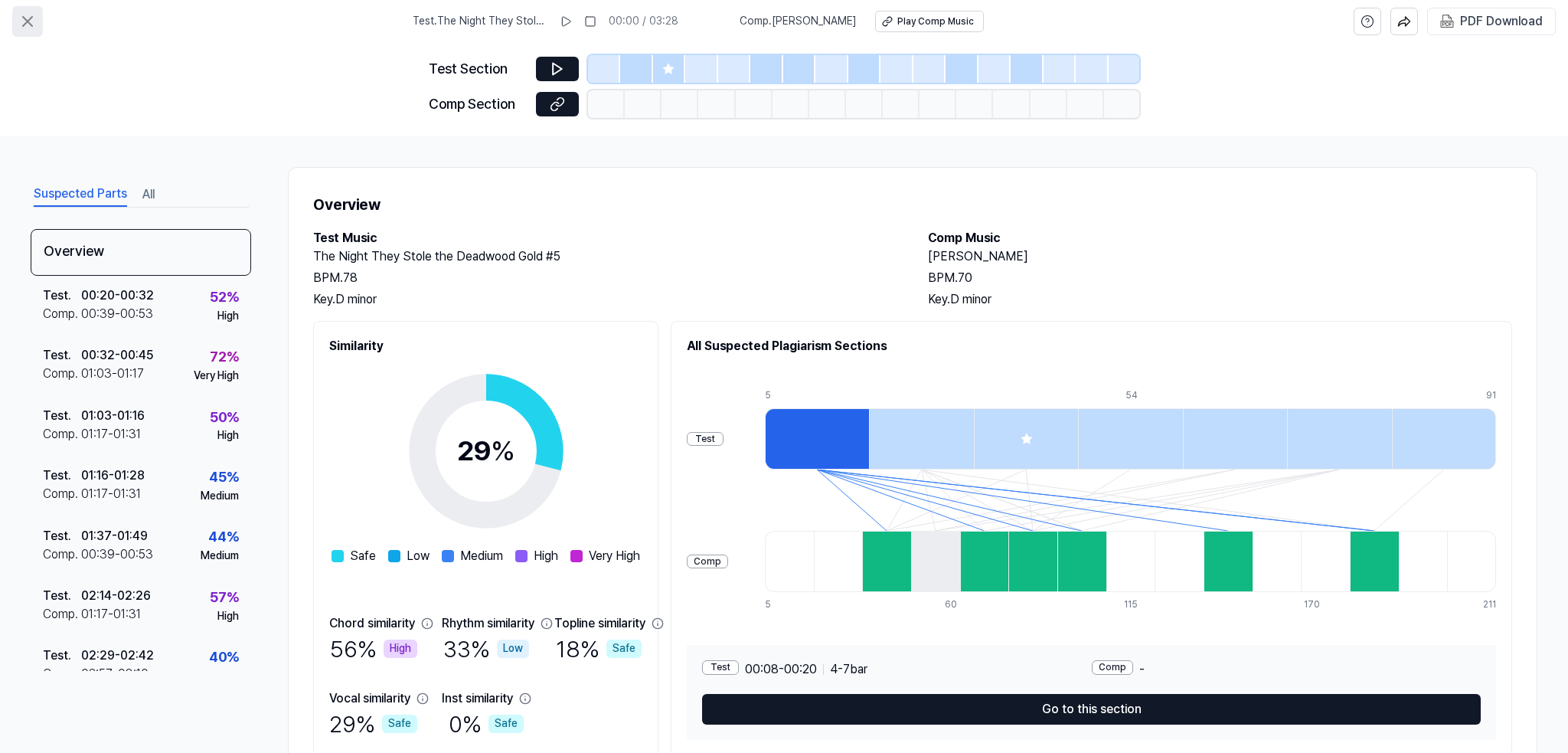
click at [36, 22] on icon at bounding box center [28, 22] width 19 height 19
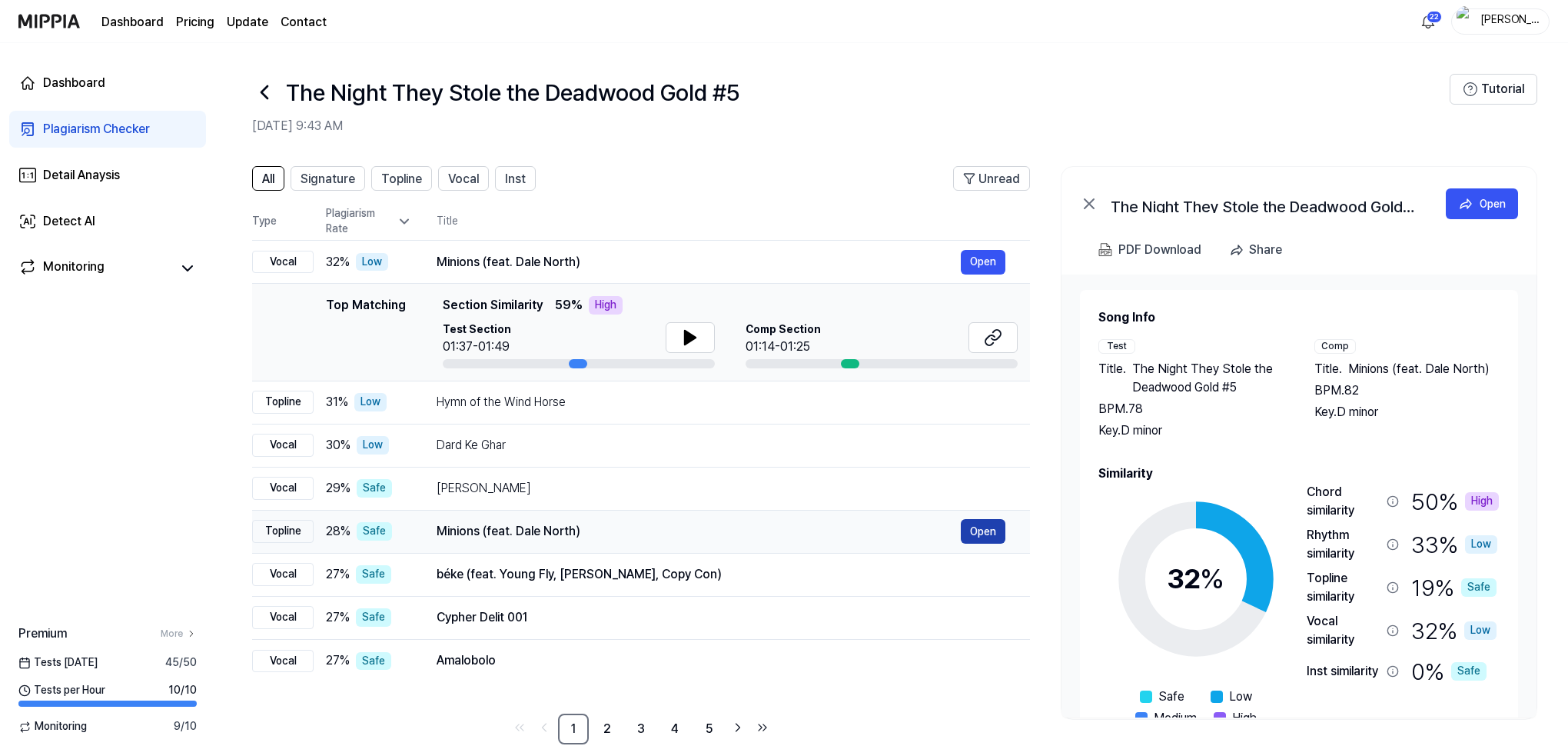
click at [982, 529] on button "Open" at bounding box center [983, 531] width 45 height 24
